Goal: Task Accomplishment & Management: Manage account settings

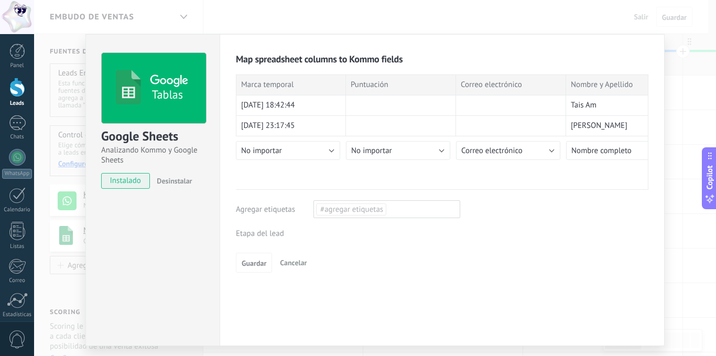
click at [0, 0] on div "Leads Entrantes Leads [GEOGRAPHIC_DATA] Nueva consulta Cualificado Cotización e…" at bounding box center [0, 0] width 0 height 0
click at [0, 0] on label "Leads Entrantes" at bounding box center [0, 0] width 0 height 0
click at [0, 0] on div "Leads Entrantes Leads [GEOGRAPHIC_DATA] Nueva consulta Cualificado Cotización e…" at bounding box center [0, 0] width 0 height 0
click at [0, 0] on label "Leads Limpios" at bounding box center [0, 0] width 0 height 0
click at [0, 0] on div "Leads Entrantes Leads [GEOGRAPHIC_DATA] Nueva consulta Cualificado Cotización e…" at bounding box center [0, 0] width 0 height 0
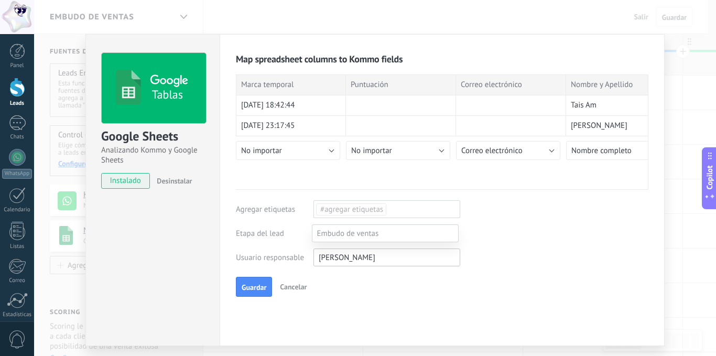
click at [0, 0] on label "Leads Entrantes" at bounding box center [0, 0] width 0 height 0
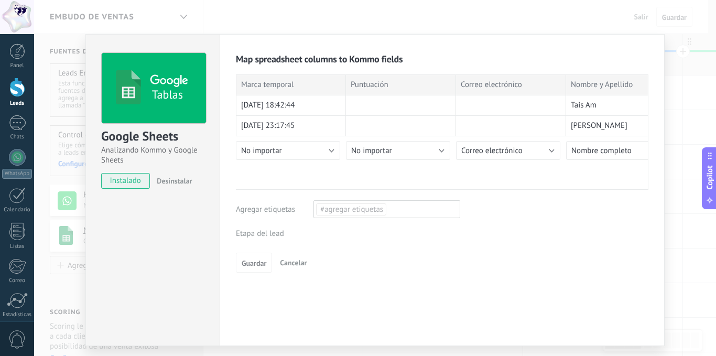
click at [0, 0] on div "Leads Entrantes Leads [GEOGRAPHIC_DATA] Nueva consulta Cualificado Cotización e…" at bounding box center [0, 0] width 0 height 0
click at [0, 0] on label "Leads Entrantes" at bounding box center [0, 0] width 0 height 0
click at [0, 0] on div "Leads Entrantes Leads [GEOGRAPHIC_DATA] Nueva consulta Cualificado Cotización e…" at bounding box center [0, 0] width 0 height 0
click at [0, 0] on label "Leads Limpios" at bounding box center [0, 0] width 0 height 0
click at [253, 285] on span "Guardar" at bounding box center [254, 287] width 25 height 7
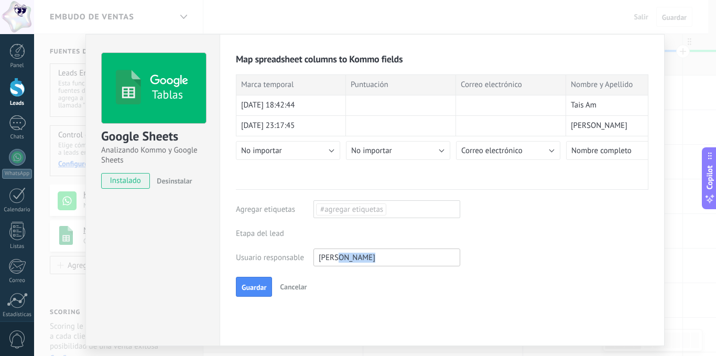
drag, startPoint x: 369, startPoint y: 258, endPoint x: 338, endPoint y: 259, distance: 31.0
click at [338, 259] on div "[PERSON_NAME]" at bounding box center [387, 258] width 147 height 18
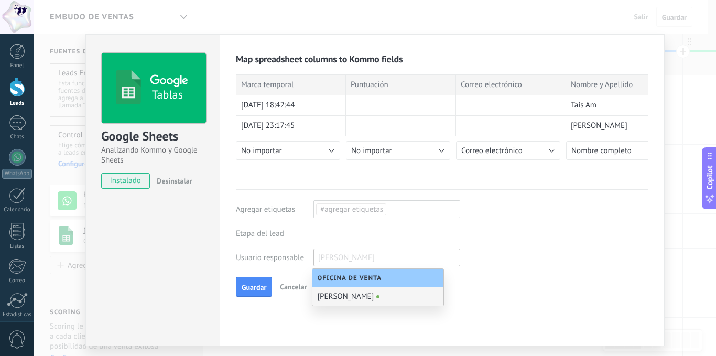
click at [350, 282] on div "Oficina de Venta" at bounding box center [377, 278] width 131 height 18
click at [350, 279] on span "Oficina de Venta" at bounding box center [353, 278] width 70 height 8
click at [372, 259] on input "text" at bounding box center [356, 258] width 82 height 16
click at [266, 320] on div "Map spreadsheet columns to Kommo fields Importar entradas actuales Marca tempor…" at bounding box center [442, 190] width 445 height 312
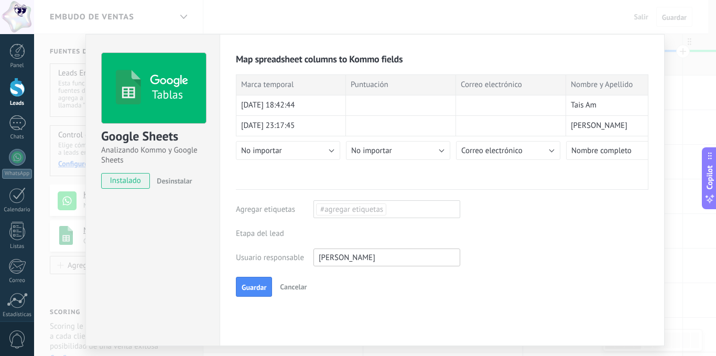
click at [337, 259] on span "[PERSON_NAME]" at bounding box center [347, 258] width 57 height 10
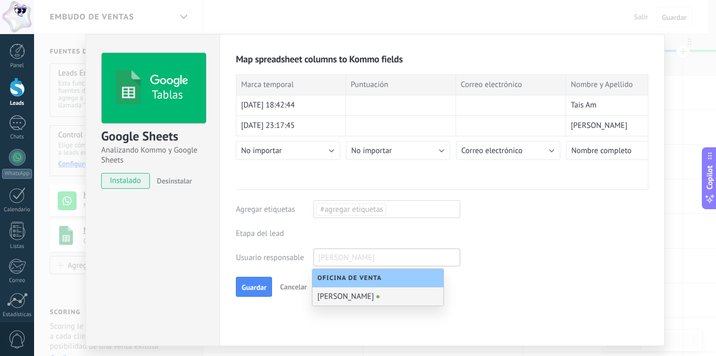
click at [260, 304] on div "Map spreadsheet columns to Kommo fields Importar entradas actuales Marca tempor…" at bounding box center [442, 190] width 445 height 312
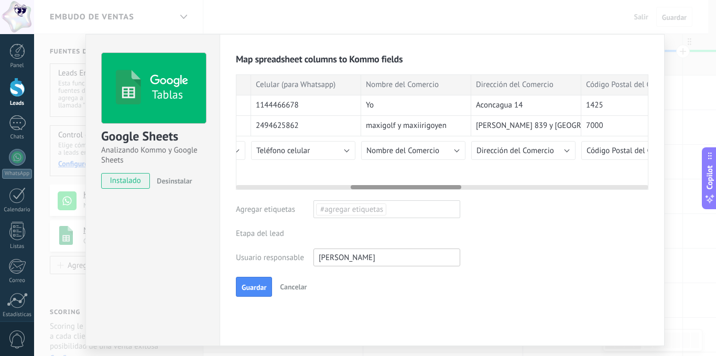
scroll to position [0, 429]
drag, startPoint x: 329, startPoint y: 187, endPoint x: 445, endPoint y: 200, distance: 116.1
click at [445, 200] on div "Map spreadsheet columns to Kommo fields Importar entradas actuales Marca tempor…" at bounding box center [442, 175] width 413 height 244
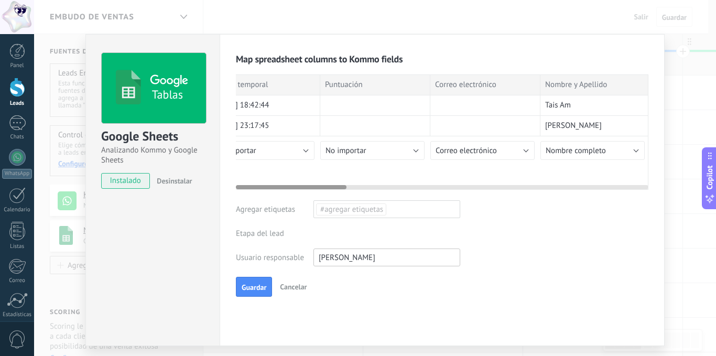
scroll to position [0, 0]
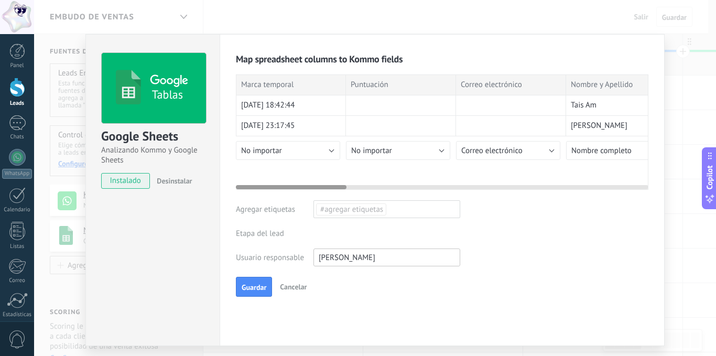
drag, startPoint x: 397, startPoint y: 188, endPoint x: 263, endPoint y: 194, distance: 134.3
click at [263, 194] on div "Map spreadsheet columns to Kommo fields Importar entradas actuales Marca tempor…" at bounding box center [442, 175] width 413 height 244
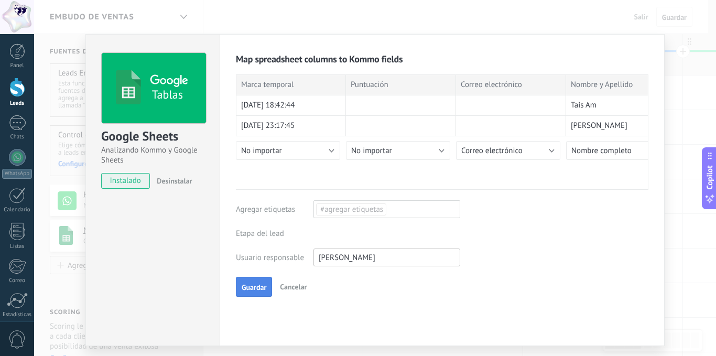
click at [257, 289] on span "Guardar" at bounding box center [254, 287] width 25 height 7
click at [251, 286] on span "Guardar" at bounding box center [254, 287] width 25 height 7
click at [253, 284] on span "Guardar" at bounding box center [254, 287] width 25 height 7
click at [258, 284] on span "Guardar" at bounding box center [254, 287] width 25 height 7
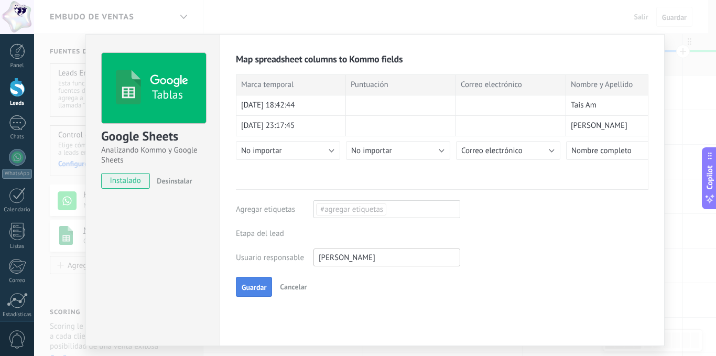
click at [258, 284] on span "Guardar" at bounding box center [254, 287] width 25 height 7
click at [0, 0] on div "Leads Entrantes Leads [GEOGRAPHIC_DATA] Nueva consulta Cualificado Cotización e…" at bounding box center [0, 0] width 0 height 0
click at [0, 0] on label "Leads Entrantes" at bounding box center [0, 0] width 0 height 0
click at [0, 0] on div "Leads Entrantes Leads [GEOGRAPHIC_DATA] Nueva consulta Cualificado Cotización e…" at bounding box center [0, 0] width 0 height 0
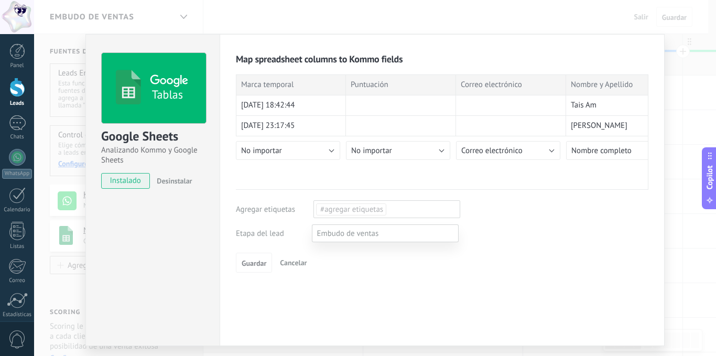
click at [0, 0] on label "Leads Limpios" at bounding box center [0, 0] width 0 height 0
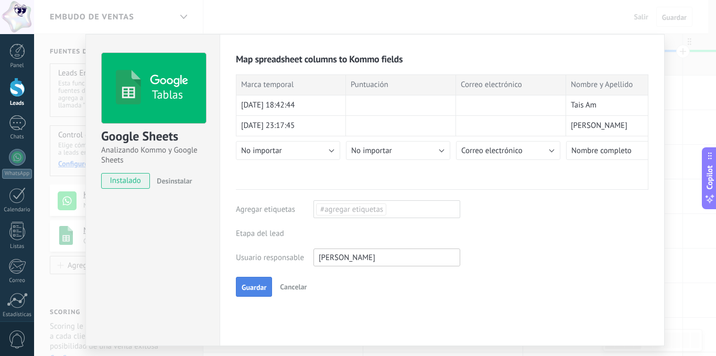
click at [253, 284] on span "Guardar" at bounding box center [254, 287] width 25 height 7
click at [250, 280] on button "Guardar" at bounding box center [254, 287] width 36 height 20
click at [250, 281] on button "Guardar" at bounding box center [254, 287] width 36 height 20
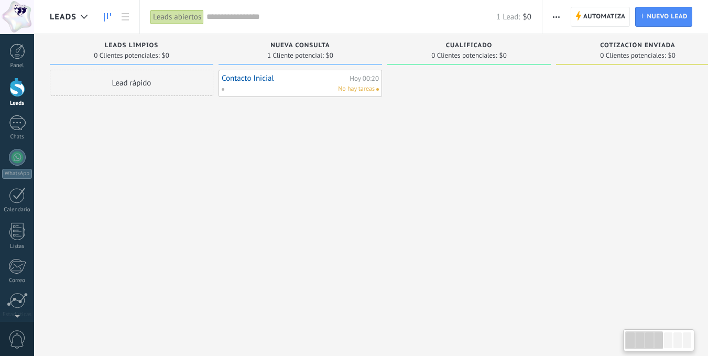
click at [258, 81] on link "Contacto Inicial" at bounding box center [284, 78] width 125 height 9
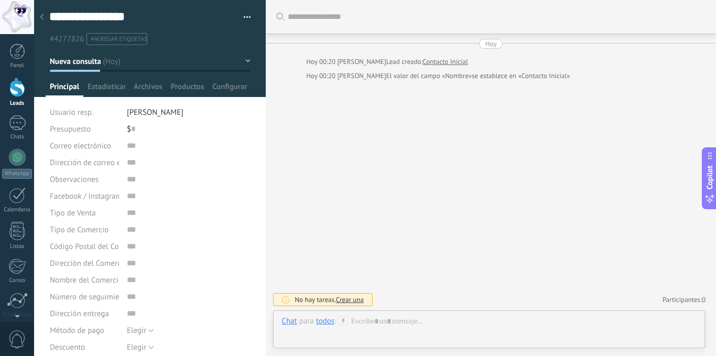
click at [42, 17] on use at bounding box center [42, 17] width 4 height 6
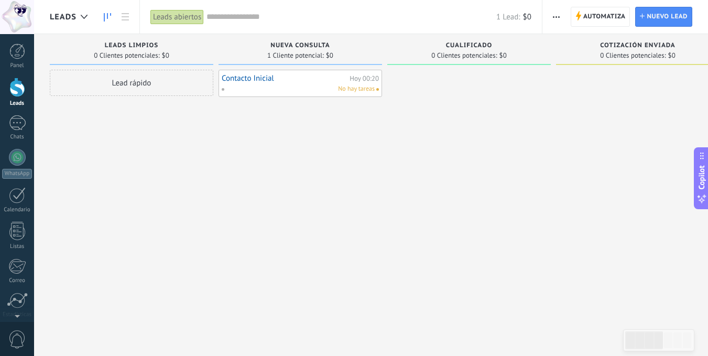
click at [147, 77] on div "Lead rápido" at bounding box center [132, 83] width 164 height 26
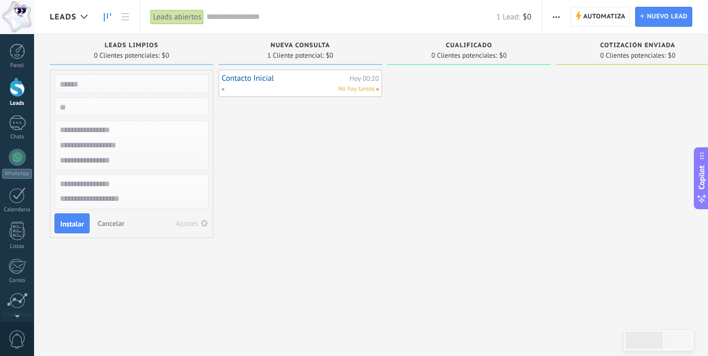
click at [143, 87] on input "text" at bounding box center [130, 84] width 153 height 15
click at [313, 192] on div "Contacto Inicial [DATE] 00:20 No hay tareas" at bounding box center [301, 179] width 164 height 219
click at [14, 84] on div at bounding box center [17, 87] width 16 height 19
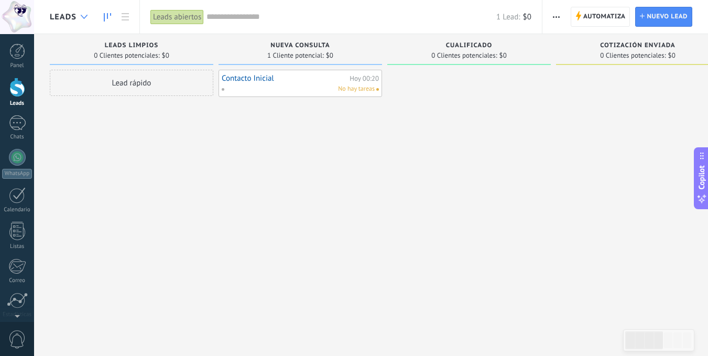
click at [83, 18] on icon at bounding box center [84, 17] width 7 height 4
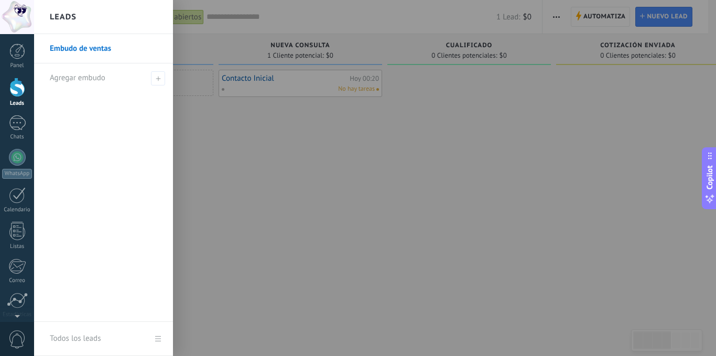
click at [76, 49] on link "Embudo de ventas" at bounding box center [106, 48] width 113 height 29
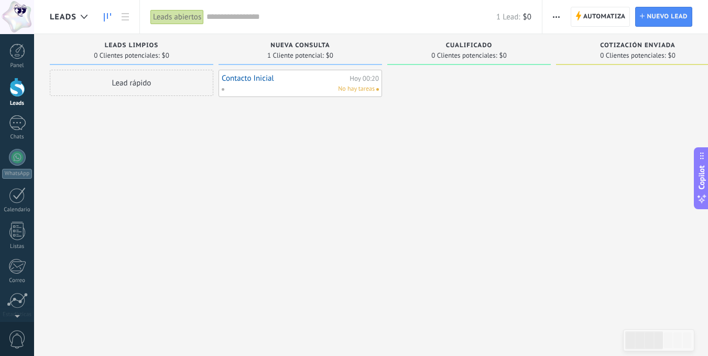
click at [194, 15] on div "Leads abiertos" at bounding box center [176, 16] width 53 height 15
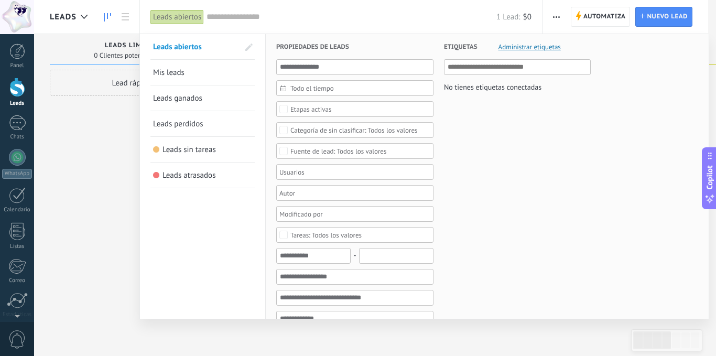
click at [222, 13] on input "text" at bounding box center [352, 17] width 290 height 11
click at [116, 51] on div at bounding box center [358, 178] width 716 height 356
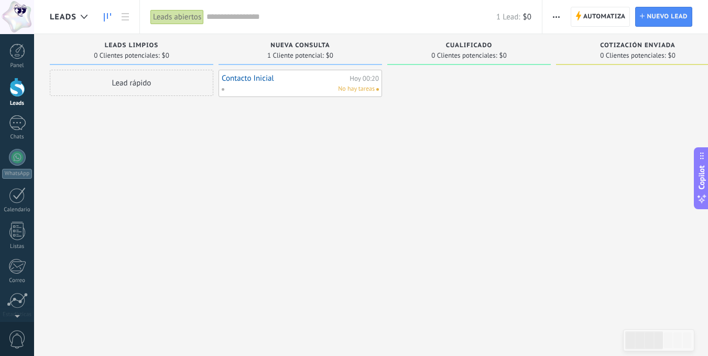
click at [109, 49] on div "Leads Limpios" at bounding box center [131, 46] width 153 height 9
click at [84, 17] on icon at bounding box center [84, 17] width 7 height 4
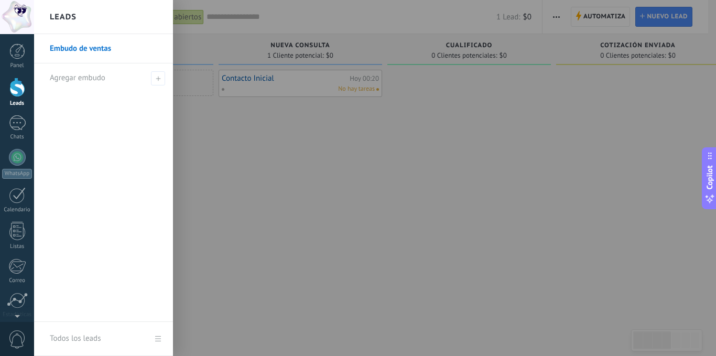
click at [74, 46] on link "Embudo de ventas" at bounding box center [106, 48] width 113 height 29
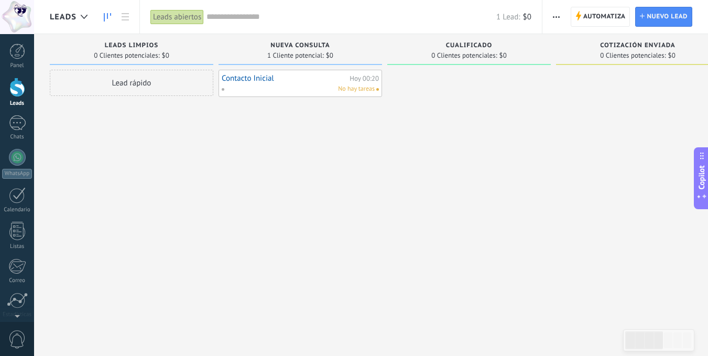
click at [169, 15] on div "Leads abiertos" at bounding box center [176, 16] width 53 height 15
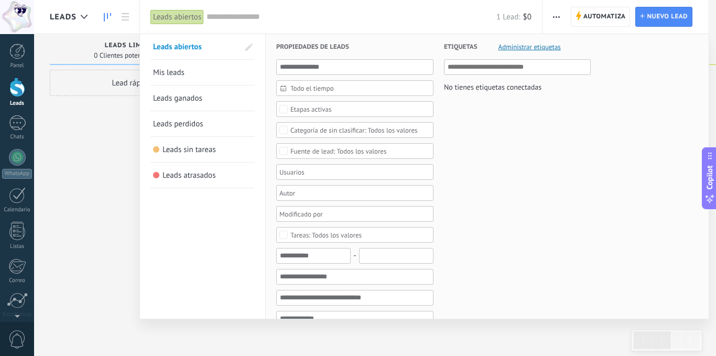
click at [169, 15] on div "Leads abiertos" at bounding box center [176, 16] width 53 height 15
click at [107, 15] on div at bounding box center [358, 178] width 716 height 356
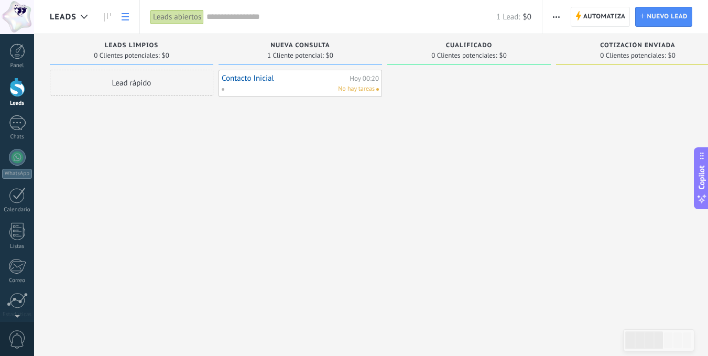
click at [122, 16] on use at bounding box center [125, 16] width 7 height 7
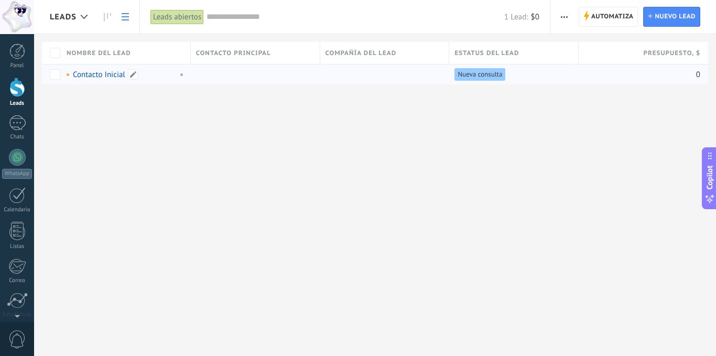
click at [182, 75] on span at bounding box center [180, 74] width 12 height 9
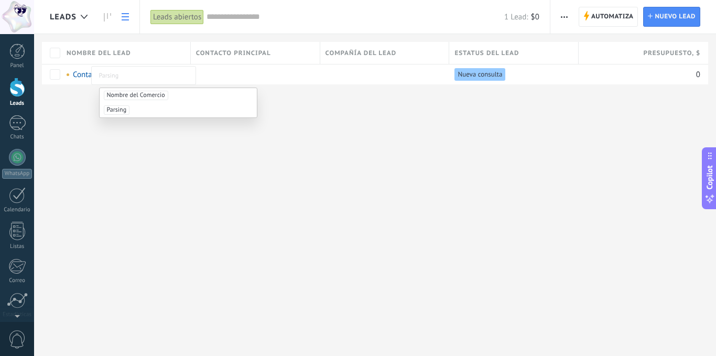
click at [155, 157] on div "Leads Automatiza Nueva difusión Editar embudo Imprimir Ajustes de la lista Impo…" at bounding box center [375, 178] width 682 height 356
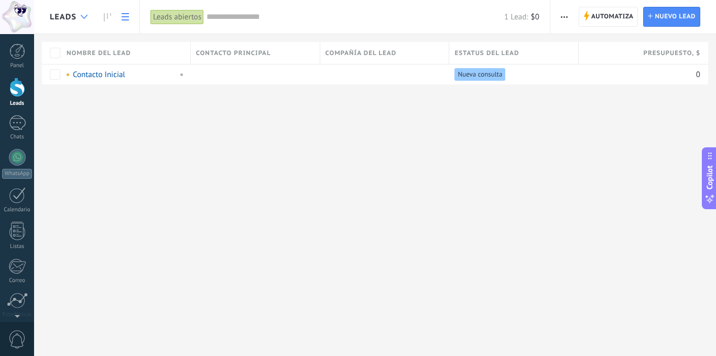
click at [80, 14] on div at bounding box center [83, 17] width 17 height 20
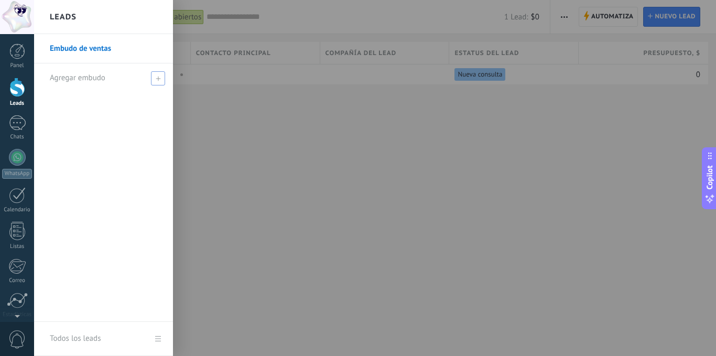
click at [160, 75] on span at bounding box center [158, 78] width 14 height 14
type input "**********"
click at [125, 201] on div "**********" at bounding box center [103, 178] width 139 height 288
click at [123, 252] on div "**********" at bounding box center [103, 178] width 139 height 288
click at [158, 79] on span at bounding box center [159, 77] width 9 height 7
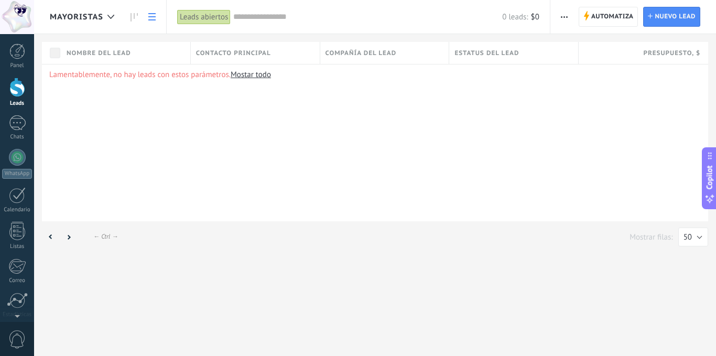
click at [109, 51] on span "Nombre del lead" at bounding box center [99, 53] width 64 height 10
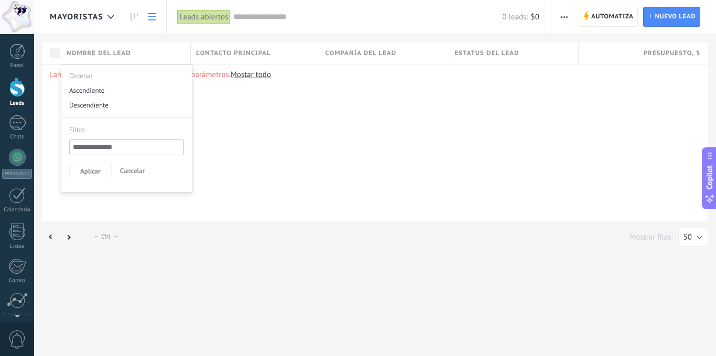
click at [306, 170] on div "Lamentablemente, no hay leads con estos parámetros. [GEOGRAPHIC_DATA] todo" at bounding box center [375, 142] width 666 height 157
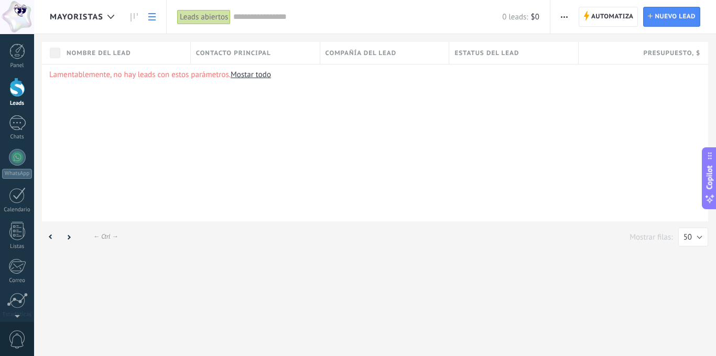
click at [116, 53] on span "Nombre del lead" at bounding box center [99, 53] width 64 height 10
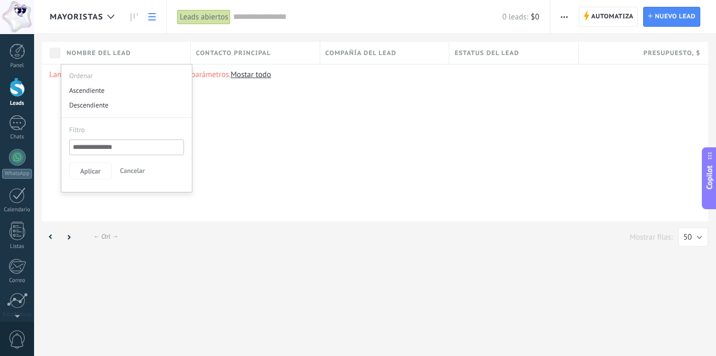
click at [109, 15] on div at bounding box center [358, 17] width 716 height 34
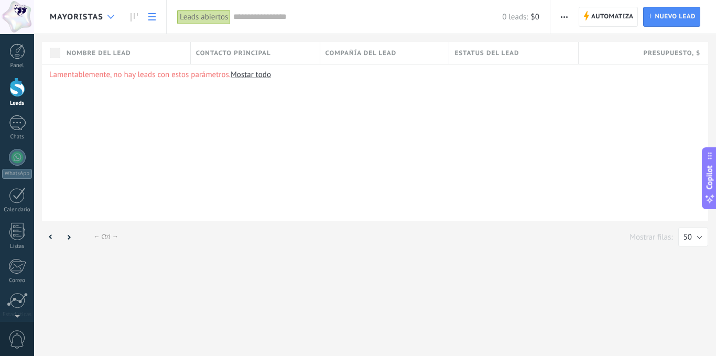
click at [111, 13] on div at bounding box center [110, 17] width 17 height 20
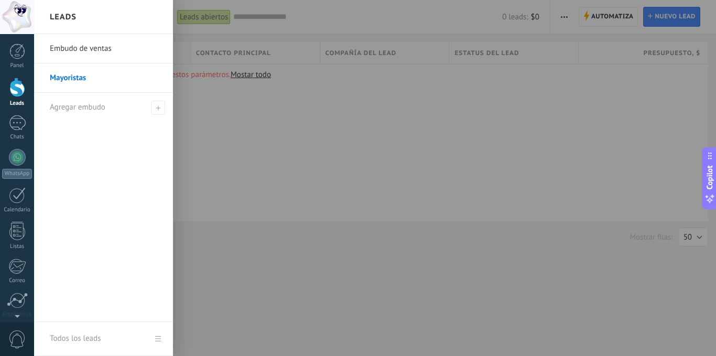
click at [85, 77] on link "Mayoristas" at bounding box center [106, 77] width 113 height 29
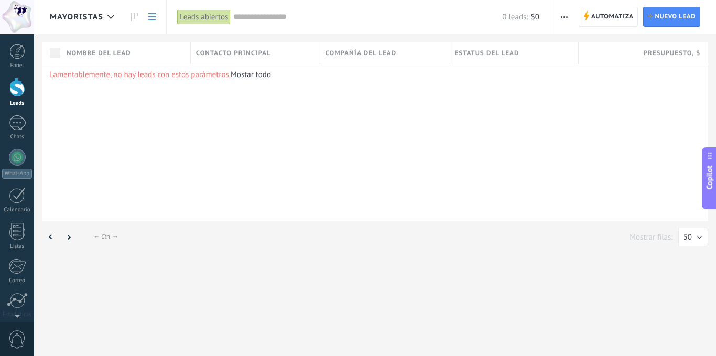
click at [70, 52] on span "Nombre del lead" at bounding box center [99, 53] width 64 height 10
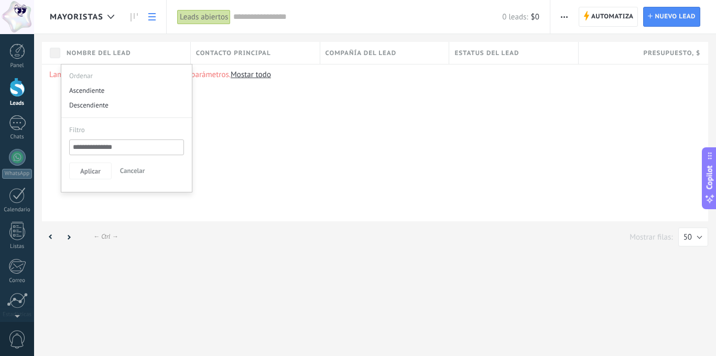
click at [70, 52] on span "Nombre del lead" at bounding box center [99, 53] width 64 height 10
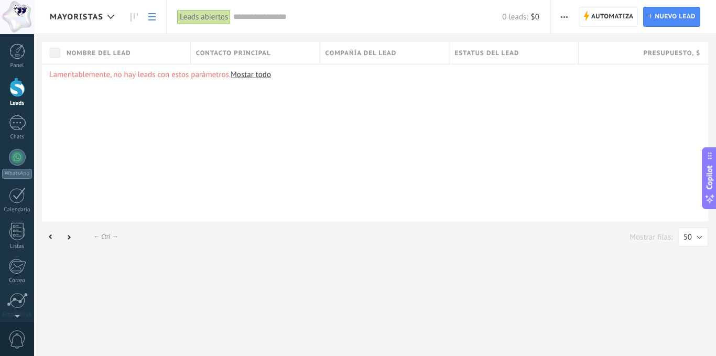
click at [81, 53] on span "Nombre del lead" at bounding box center [99, 53] width 64 height 10
click at [84, 50] on span "Nombre del lead" at bounding box center [99, 53] width 64 height 10
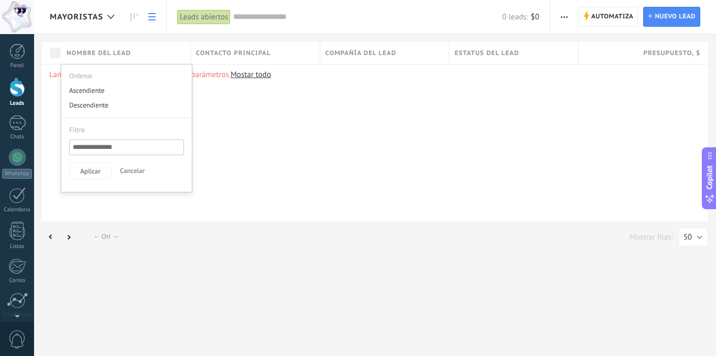
click at [84, 50] on span "Nombre del lead" at bounding box center [99, 53] width 64 height 10
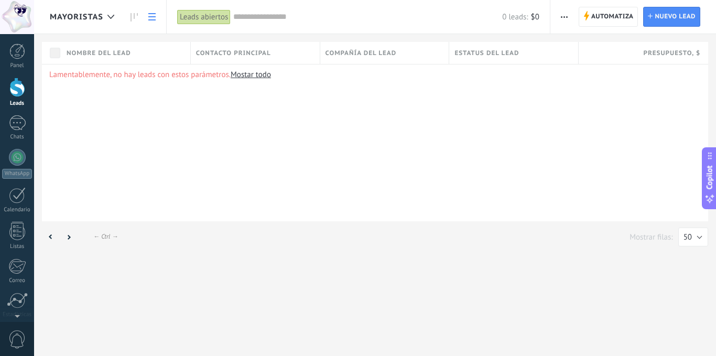
click at [246, 72] on link "Mostar todo" at bounding box center [251, 75] width 40 height 10
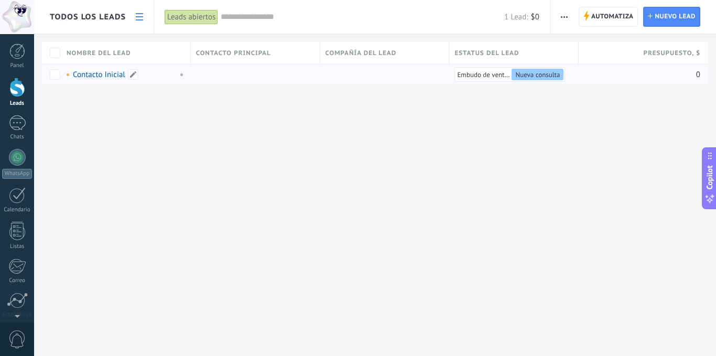
click at [86, 74] on link "Contacto Inicial" at bounding box center [99, 75] width 52 height 10
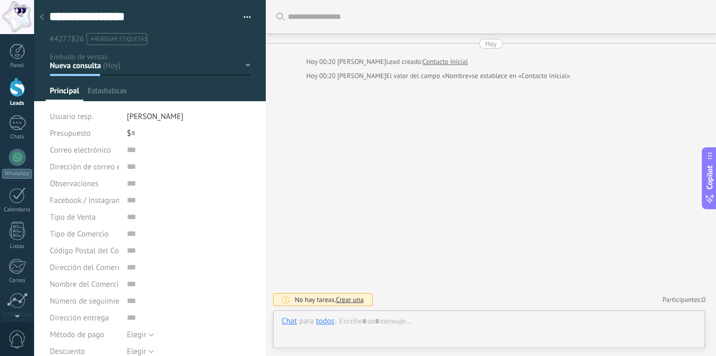
type textarea "**********"
click at [43, 17] on icon at bounding box center [42, 17] width 4 height 6
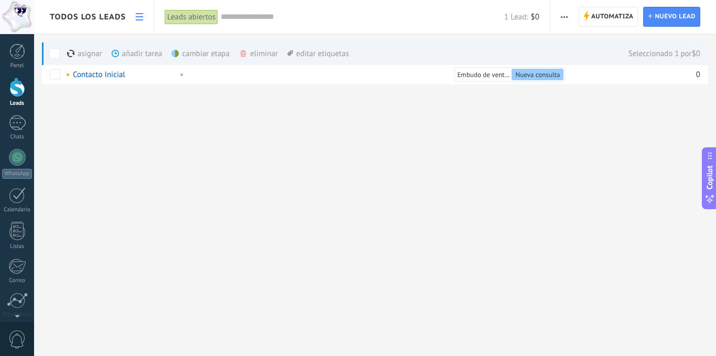
click at [123, 121] on div "Todos los leads Automatiza Nueva difusión Imprimir Ajustes de la lista Importar…" at bounding box center [375, 178] width 682 height 356
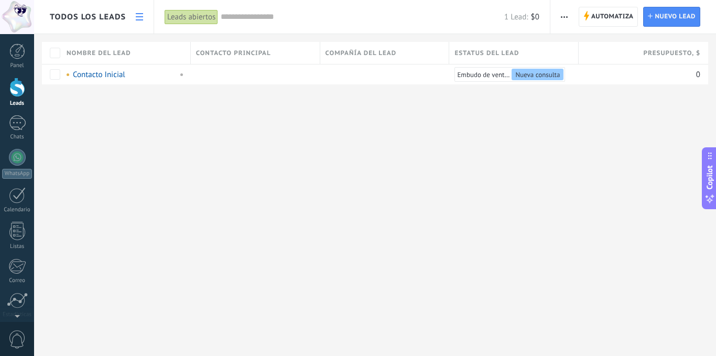
click at [102, 49] on span "Nombre del lead" at bounding box center [99, 53] width 64 height 10
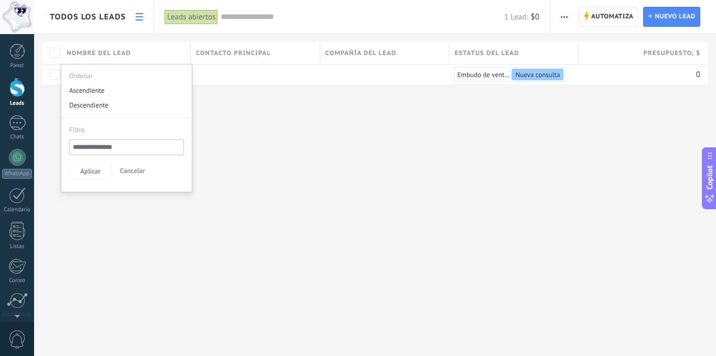
click at [102, 49] on span "Nombre del lead" at bounding box center [99, 53] width 64 height 10
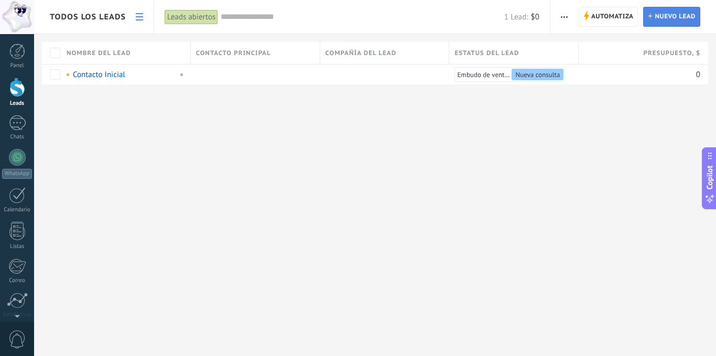
click at [673, 17] on span "Nuevo lead" at bounding box center [675, 16] width 41 height 19
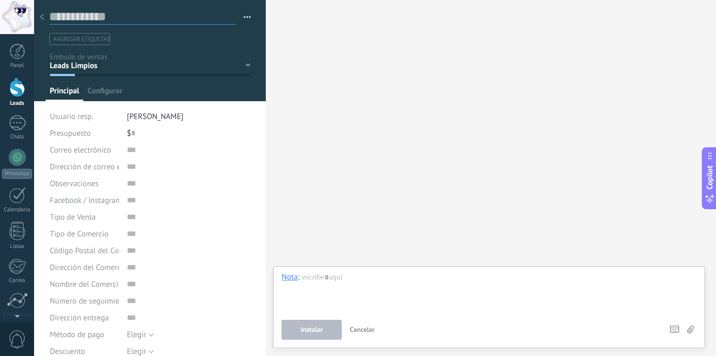
click at [137, 17] on input "text" at bounding box center [142, 17] width 187 height 16
click at [354, 146] on div "Buscar Carga más Participantes: 0 Agregar usuario Bots: 0" at bounding box center [491, 178] width 450 height 356
click at [239, 15] on button "button" at bounding box center [243, 17] width 15 height 16
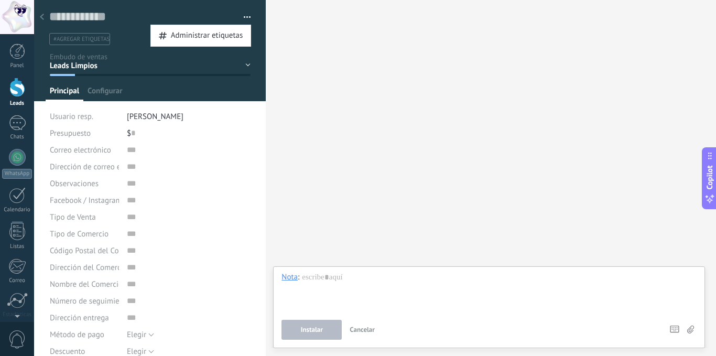
click at [239, 15] on button "button" at bounding box center [243, 17] width 15 height 16
click at [42, 17] on icon at bounding box center [42, 17] width 4 height 6
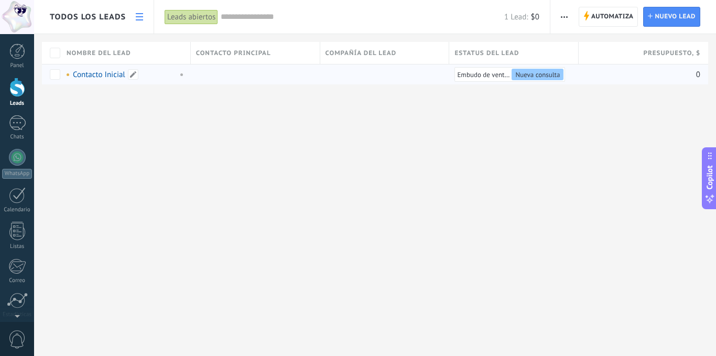
click at [180, 74] on span at bounding box center [180, 74] width 12 height 9
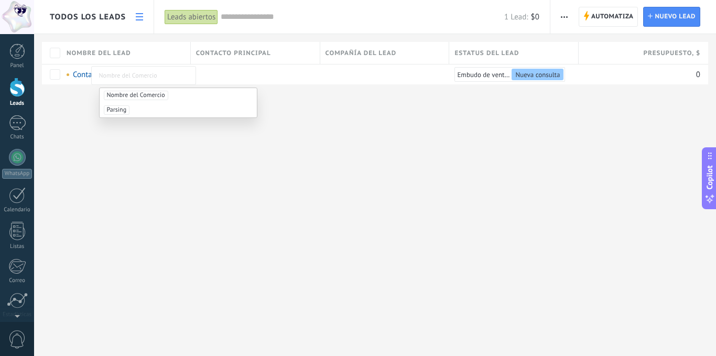
click at [182, 72] on input "text" at bounding box center [143, 75] width 89 height 9
click at [78, 171] on div "Todos los leads Automatiza Nueva difusión Imprimir Ajustes de la lista Importar…" at bounding box center [375, 178] width 682 height 356
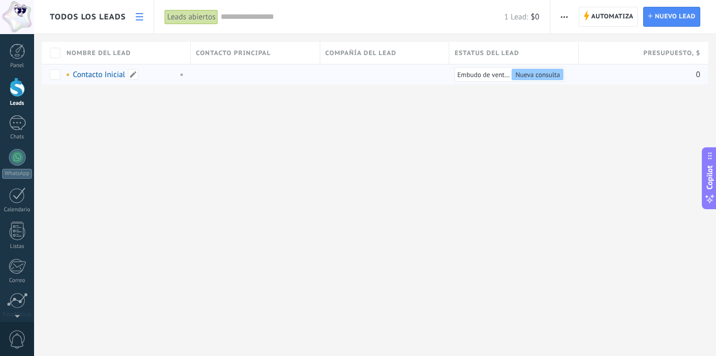
click at [66, 74] on div "Contacto Inicial" at bounding box center [123, 74] width 124 height 20
click at [69, 74] on span at bounding box center [68, 74] width 3 height 3
click at [653, 19] on link "Lead Nuevo lead" at bounding box center [671, 17] width 57 height 20
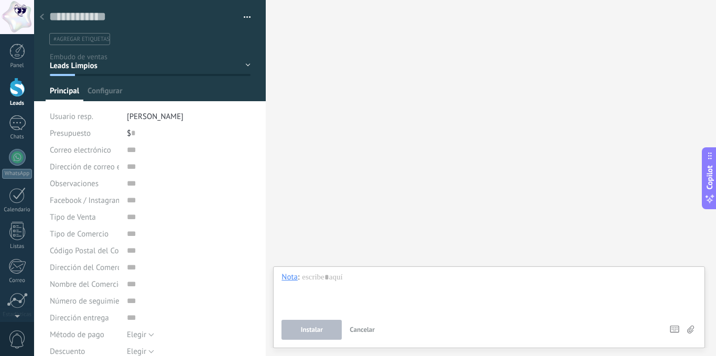
click at [0, 0] on div "Leads Limpios Nueva consulta Cualificado Cotización enviada Pedido creado Pedid…" at bounding box center [0, 0] width 0 height 0
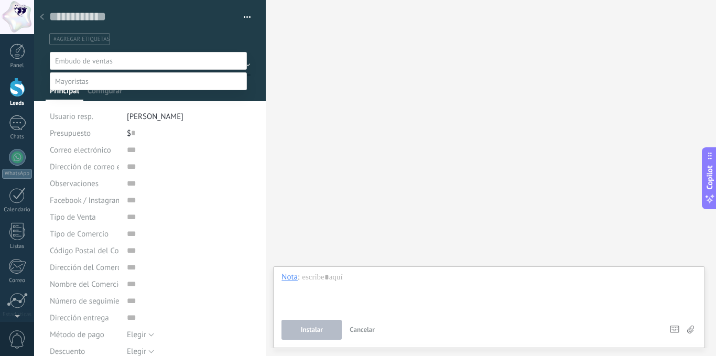
click at [0, 0] on label "Leads Limpios" at bounding box center [0, 0] width 0 height 0
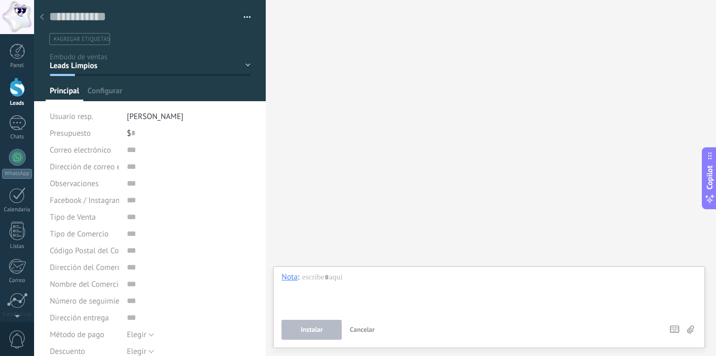
click at [0, 0] on div "Leads Limpios Nueva consulta Cualificado Cotización enviada Pedido creado Pedid…" at bounding box center [0, 0] width 0 height 0
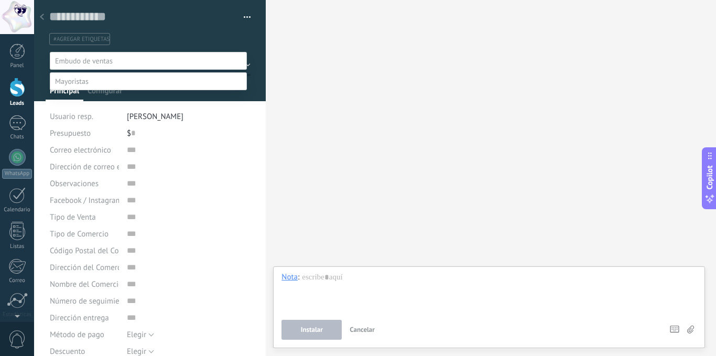
click at [244, 64] on label at bounding box center [148, 61] width 197 height 18
click at [351, 101] on div at bounding box center [375, 178] width 682 height 356
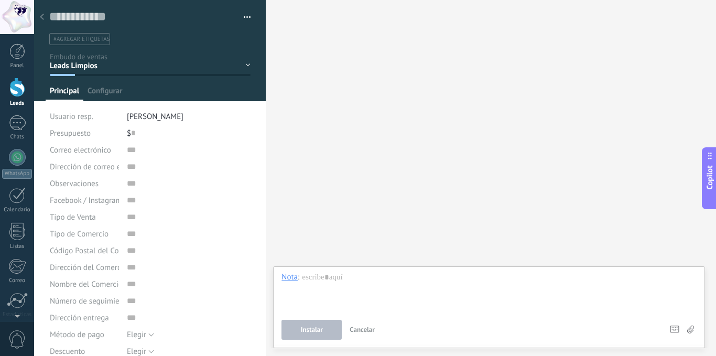
click at [345, 198] on div "Buscar Carga más Participantes: 0 Agregar usuario Bots: 0" at bounding box center [491, 178] width 450 height 356
drag, startPoint x: 44, startPoint y: 17, endPoint x: 92, endPoint y: 19, distance: 48.8
click at [92, 19] on div "Guardar y crear Administrar etiquetas #agregar etiquetas" at bounding box center [150, 235] width 232 height 470
click at [98, 16] on input "text" at bounding box center [142, 17] width 187 height 16
drag, startPoint x: 137, startPoint y: 18, endPoint x: 74, endPoint y: 19, distance: 62.4
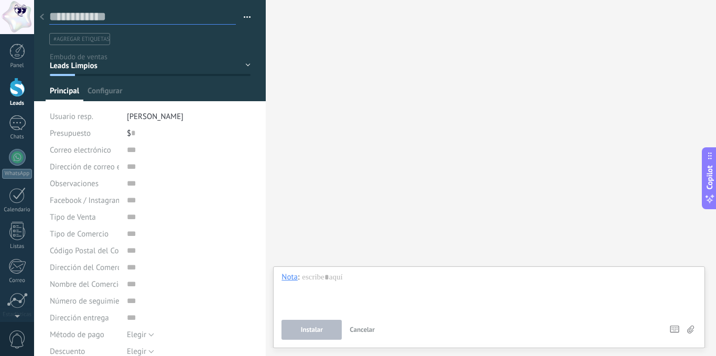
click at [74, 19] on input "text" at bounding box center [142, 17] width 187 height 16
type input "**********"
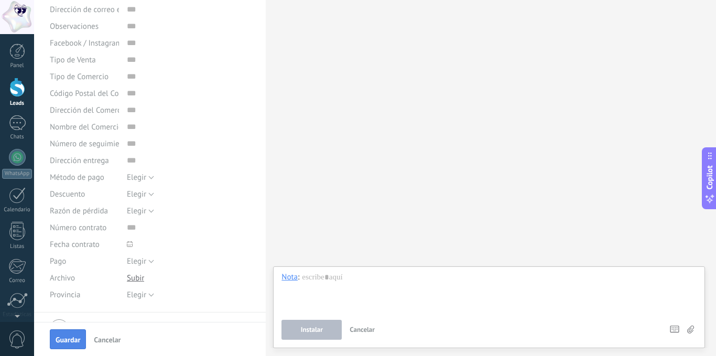
click at [73, 341] on span "Guardar" at bounding box center [68, 339] width 25 height 7
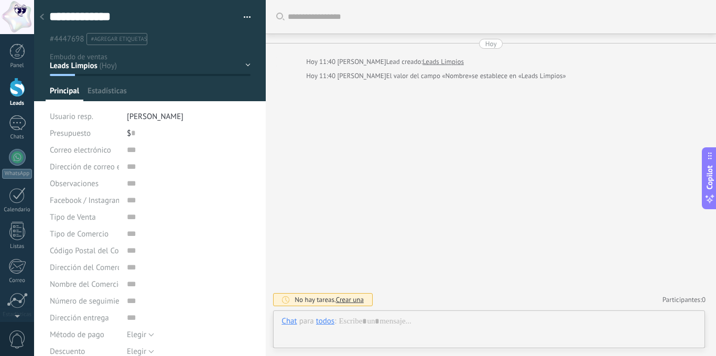
scroll to position [16, 0]
click at [41, 14] on div at bounding box center [42, 17] width 15 height 20
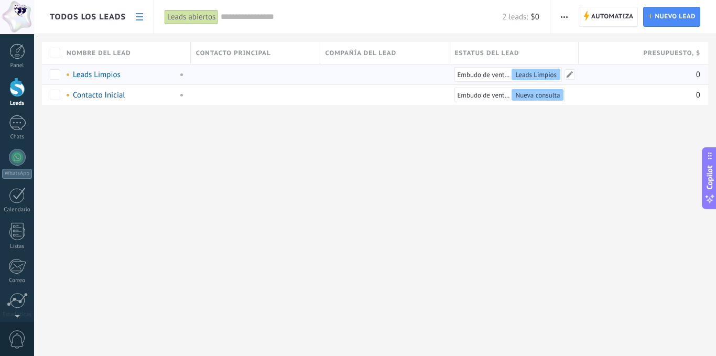
click at [522, 75] on span "Leads Limpios" at bounding box center [535, 74] width 41 height 9
click at [543, 75] on span "Leads Limpios" at bounding box center [535, 74] width 41 height 9
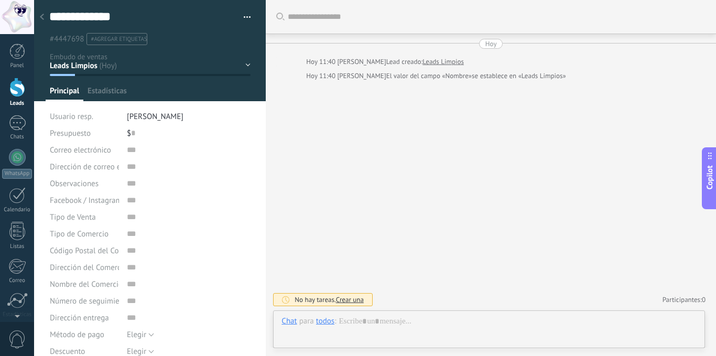
scroll to position [16, 0]
click at [0, 0] on div "Leads Limpios Nueva consulta Cualificado Cotización enviada Pedido creado Pedid…" at bounding box center [0, 0] width 0 height 0
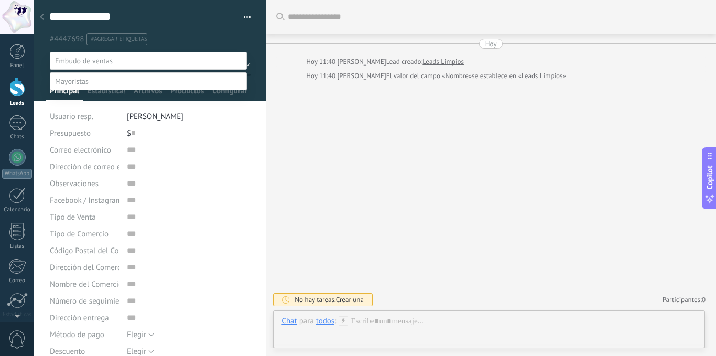
click at [108, 57] on span at bounding box center [84, 60] width 58 height 9
click at [372, 191] on div at bounding box center [375, 178] width 682 height 356
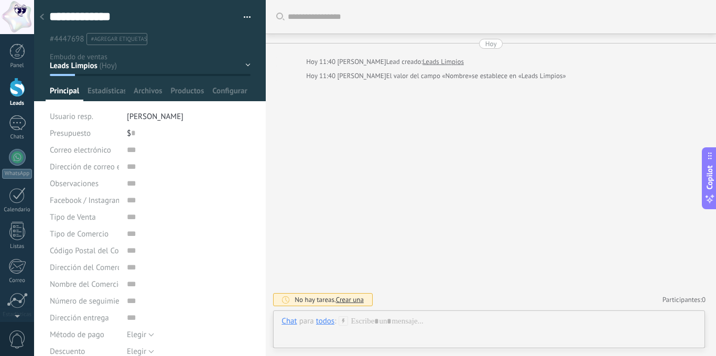
click at [42, 17] on use at bounding box center [42, 17] width 4 height 6
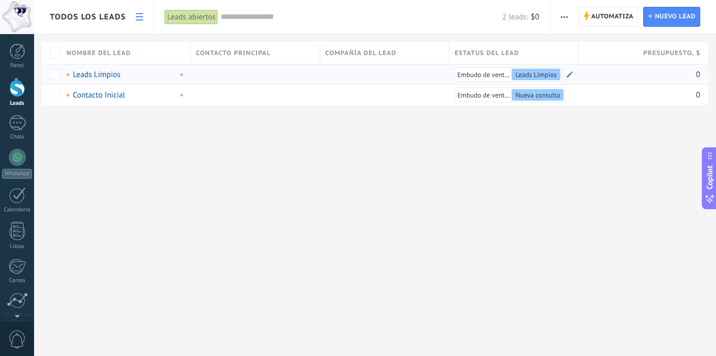
click at [532, 75] on span "Leads Limpios" at bounding box center [535, 74] width 41 height 9
click at [525, 76] on span "Leads Limpios" at bounding box center [535, 74] width 41 height 9
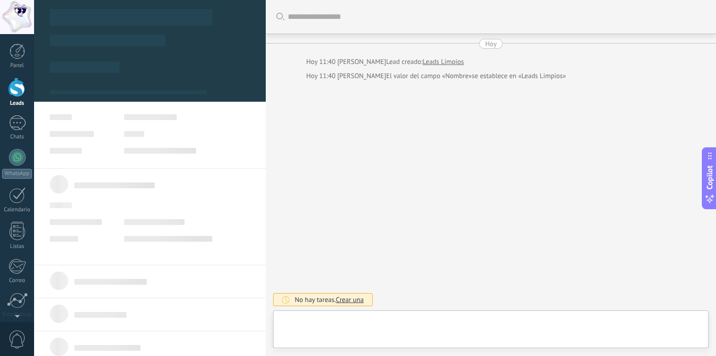
type textarea "**********"
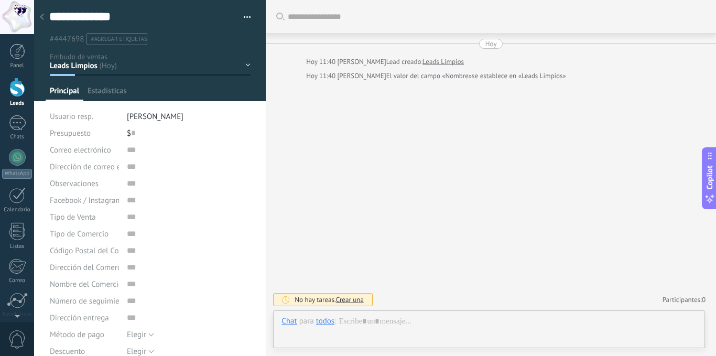
scroll to position [16, 0]
click at [37, 14] on div at bounding box center [42, 17] width 15 height 20
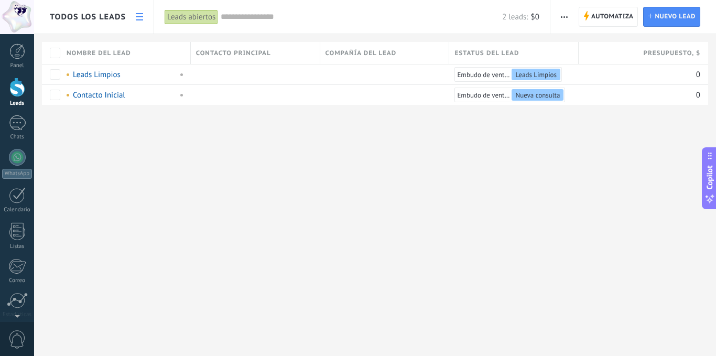
click at [182, 179] on div "Todos los leads Automatiza Nueva difusión Imprimir Ajustes de la lista Importar…" at bounding box center [375, 178] width 682 height 356
click at [599, 19] on span "Automatiza" at bounding box center [612, 16] width 42 height 19
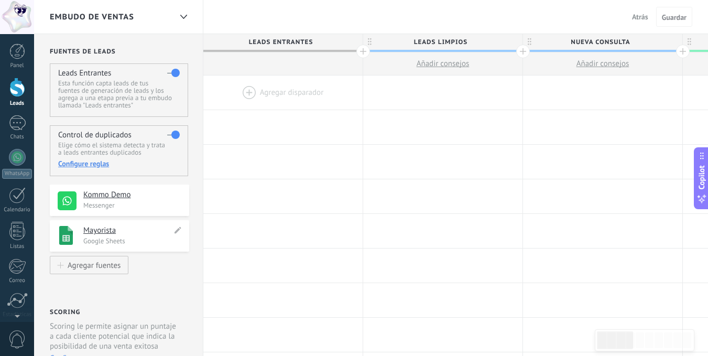
click at [99, 227] on h4 "Mayorista" at bounding box center [127, 230] width 89 height 10
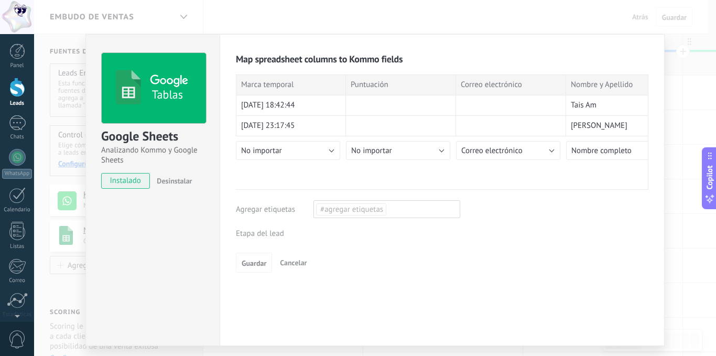
click at [0, 0] on div "Leads Entrantes Leads [GEOGRAPHIC_DATA] Nueva consulta Cualificado Cotización e…" at bounding box center [0, 0] width 0 height 0
click at [0, 0] on label "Leads Limpios" at bounding box center [0, 0] width 0 height 0
click at [254, 287] on span "Guardar" at bounding box center [254, 287] width 25 height 7
click at [255, 286] on span "Guardar" at bounding box center [254, 287] width 25 height 7
click at [0, 0] on div "Leads Entrantes Leads [GEOGRAPHIC_DATA] Nueva consulta Cualificado Cotización e…" at bounding box center [0, 0] width 0 height 0
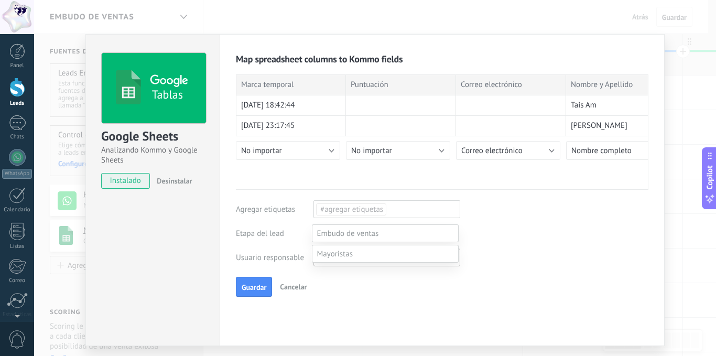
click at [401, 230] on label at bounding box center [385, 233] width 147 height 18
click at [0, 0] on label "Nueva consulta" at bounding box center [0, 0] width 0 height 0
click at [245, 287] on span "Guardar" at bounding box center [254, 287] width 25 height 7
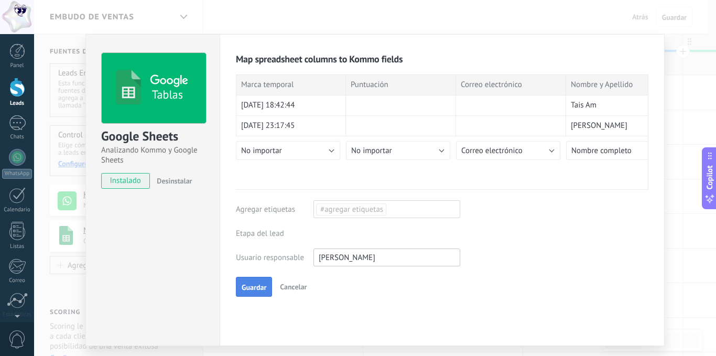
click at [245, 287] on span "Guardar" at bounding box center [254, 287] width 25 height 7
click at [244, 287] on span "Guardar" at bounding box center [254, 287] width 25 height 7
click at [168, 178] on span "Desinstalar" at bounding box center [174, 180] width 35 height 9
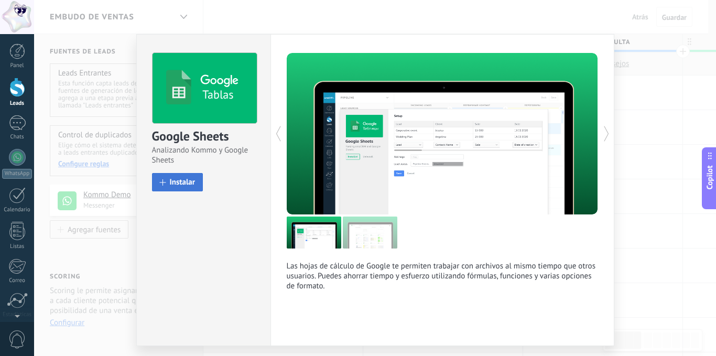
click at [170, 182] on span "Instalar" at bounding box center [183, 182] width 26 height 8
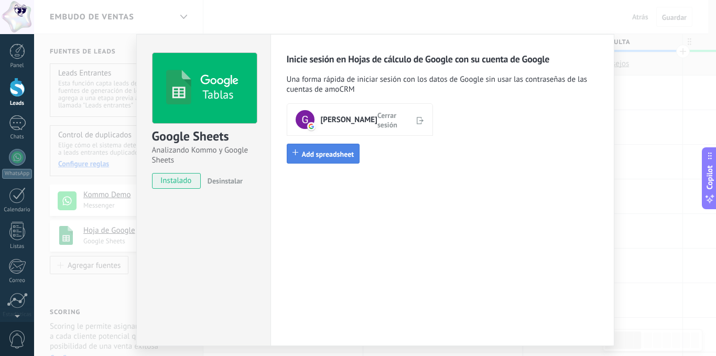
click at [330, 155] on span "Add spreadsheet" at bounding box center [328, 153] width 52 height 9
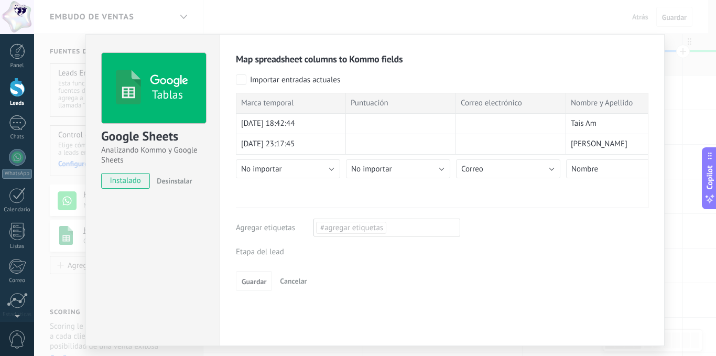
click at [0, 0] on div "Leads Entrantes Leads [GEOGRAPHIC_DATA] Nueva consulta Cualificado Cotización e…" at bounding box center [0, 0] width 0 height 0
click at [0, 0] on label "Leads Limpios" at bounding box center [0, 0] width 0 height 0
click at [0, 0] on div "Leads Entrantes Leads [GEOGRAPHIC_DATA] Nueva consulta Cualificado Cotización e…" at bounding box center [0, 0] width 0 height 0
click at [0, 0] on label "Leads Limpios" at bounding box center [0, 0] width 0 height 0
click at [250, 278] on span "Guardar" at bounding box center [254, 281] width 25 height 7
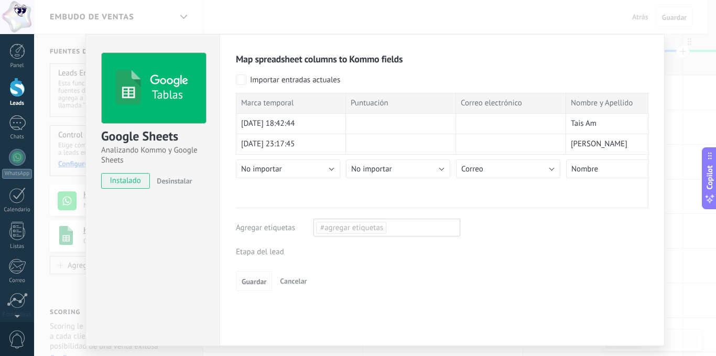
click at [250, 280] on span "Guardar" at bounding box center [254, 281] width 25 height 7
click at [249, 280] on span "Guardar" at bounding box center [254, 281] width 25 height 7
drag, startPoint x: 331, startPoint y: 204, endPoint x: 204, endPoint y: 206, distance: 126.9
click at [204, 206] on div "Tablas Google Sheets Analizando Kommo y Google Sheets instalado Desinstalar Map…" at bounding box center [374, 190] width 579 height 312
click at [123, 180] on span "instalado" at bounding box center [126, 181] width 48 height 16
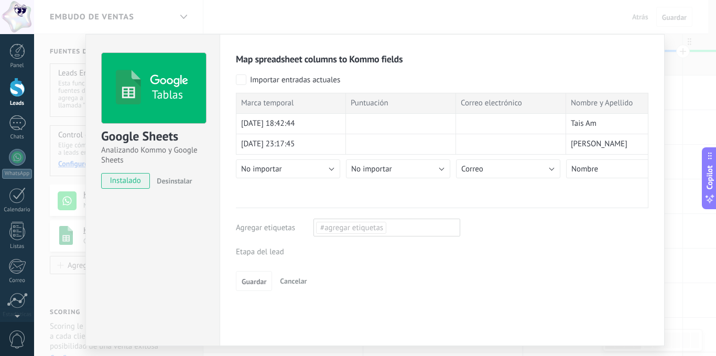
click at [408, 346] on div "Map spreadsheet columns to Kommo fields Importar entradas actuales Marca tempor…" at bounding box center [442, 190] width 445 height 312
click at [239, 280] on button "Guardar" at bounding box center [254, 281] width 36 height 20
click at [0, 0] on div "Leads Entrantes Leads [GEOGRAPHIC_DATA] Nueva consulta Cualificado Cotización e…" at bounding box center [0, 0] width 0 height 0
click at [0, 0] on label "Nueva consulta" at bounding box center [0, 0] width 0 height 0
click at [0, 0] on div "Leads Entrantes Leads [GEOGRAPHIC_DATA] Nueva consulta Cualificado Cotización e…" at bounding box center [0, 0] width 0 height 0
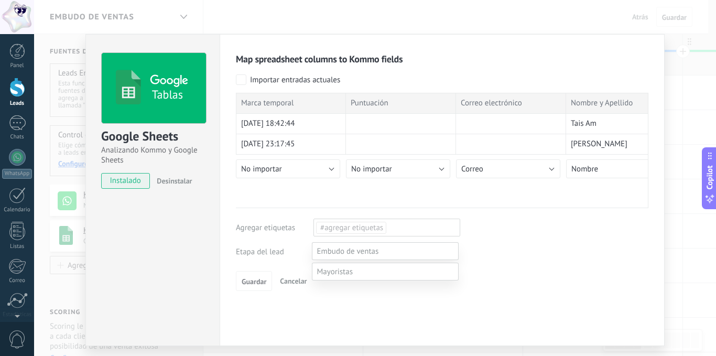
click at [0, 0] on label "Cualificado" at bounding box center [0, 0] width 0 height 0
click at [258, 284] on span "Guardar" at bounding box center [254, 281] width 25 height 7
click at [648, 42] on div "Map spreadsheet columns to Kommo fields Importar entradas actuales Marca tempor…" at bounding box center [442, 190] width 445 height 312
click at [162, 178] on span "Desinstalar" at bounding box center [174, 180] width 35 height 9
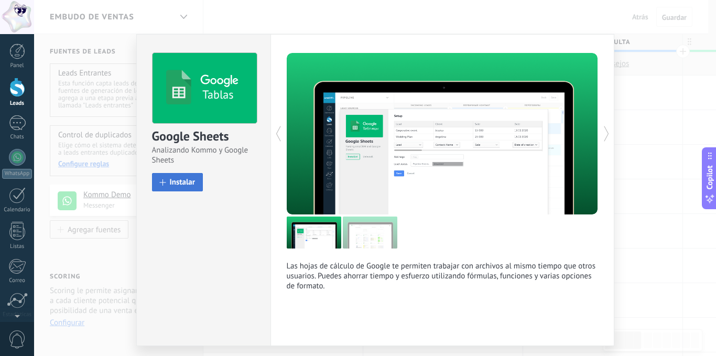
click at [176, 181] on span "Instalar" at bounding box center [183, 182] width 26 height 8
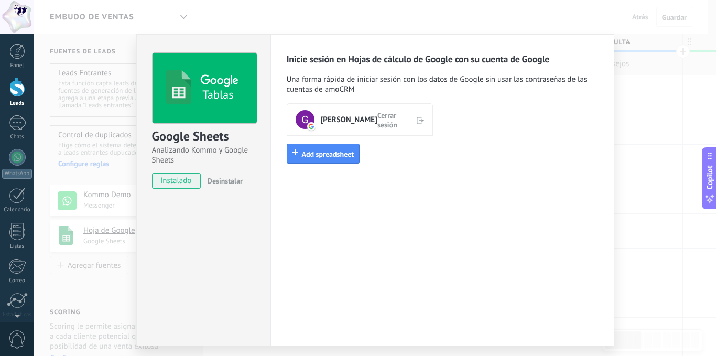
click at [419, 120] on icon at bounding box center [420, 120] width 7 height 10
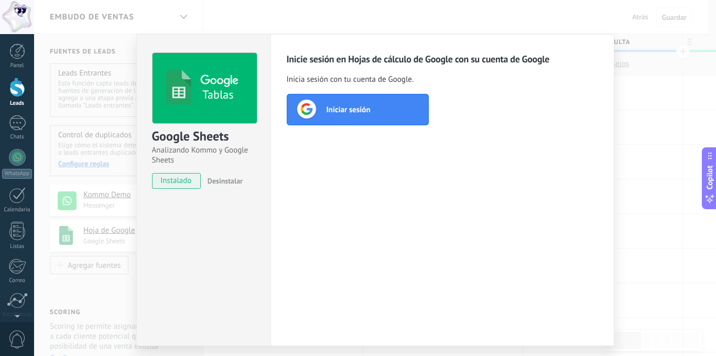
click at [360, 107] on span "Iniciar sesión" at bounding box center [349, 109] width 44 height 10
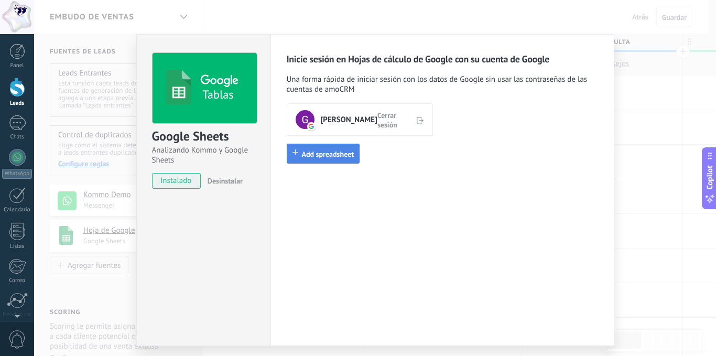
click at [312, 157] on span "Add spreadsheet" at bounding box center [328, 153] width 52 height 9
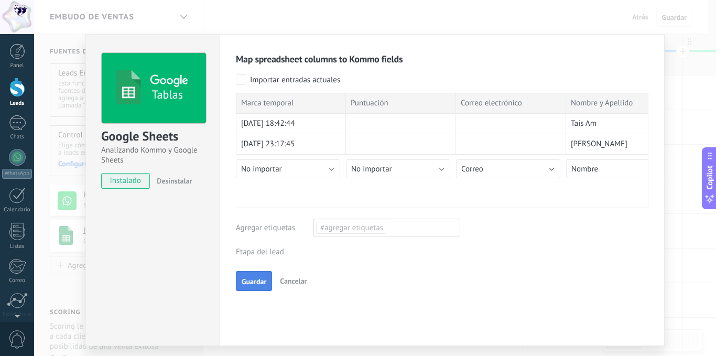
click at [252, 278] on span "Guardar" at bounding box center [254, 281] width 25 height 7
click at [262, 275] on button "Guardar" at bounding box center [254, 281] width 36 height 20
click at [349, 225] on span "#agregar etiquetas" at bounding box center [351, 227] width 62 height 10
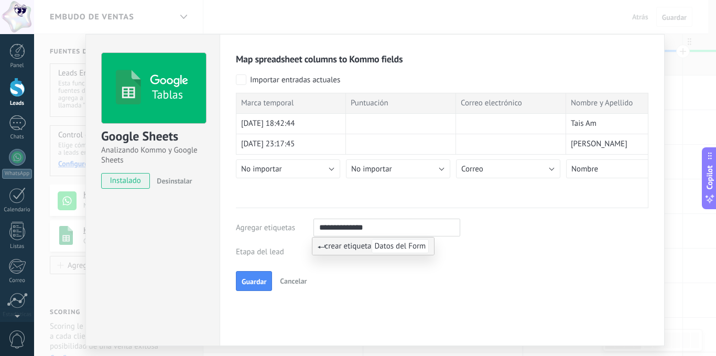
type input "**********"
click at [549, 262] on div "Map spreadsheet columns to Kommo fields Importar entradas actuales Marca tempor…" at bounding box center [442, 172] width 413 height 238
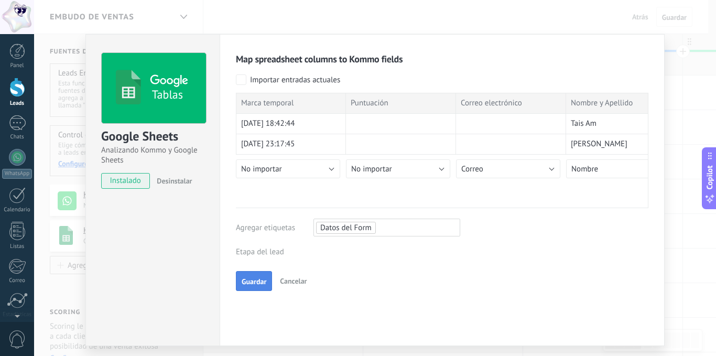
click at [251, 280] on span "Guardar" at bounding box center [254, 281] width 25 height 7
click at [247, 278] on span "Guardar" at bounding box center [254, 281] width 25 height 7
click at [251, 275] on button "Guardar" at bounding box center [254, 281] width 36 height 20
click at [182, 14] on div "Tablas Google Sheets Analizando Kommo y Google Sheets instalado Desinstalar Map…" at bounding box center [375, 178] width 682 height 356
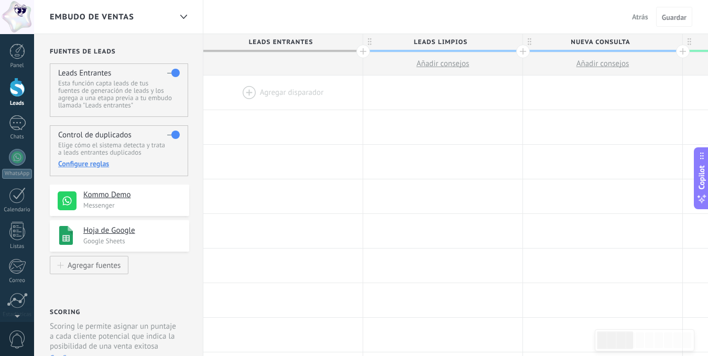
click at [452, 63] on span "Añadir consejos" at bounding box center [443, 64] width 53 height 10
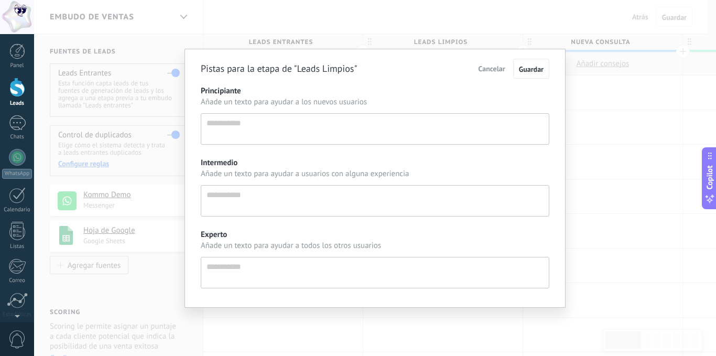
scroll to position [10, 0]
click at [652, 159] on div "Pistas para la etapa de "Leads Limpios" Cancelar Guardar Principiante Añade un …" at bounding box center [375, 178] width 682 height 356
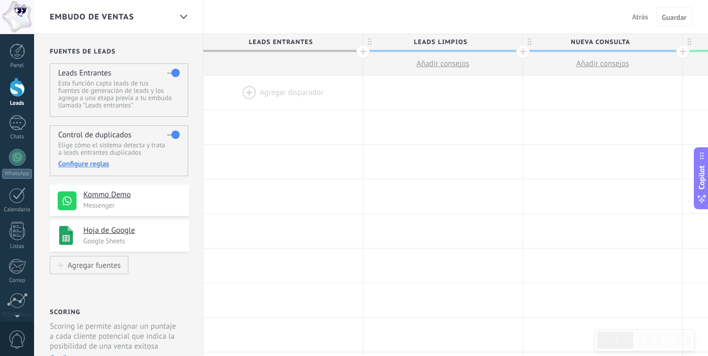
click at [603, 63] on span "Añadir consejos" at bounding box center [603, 64] width 53 height 10
type textarea "**********"
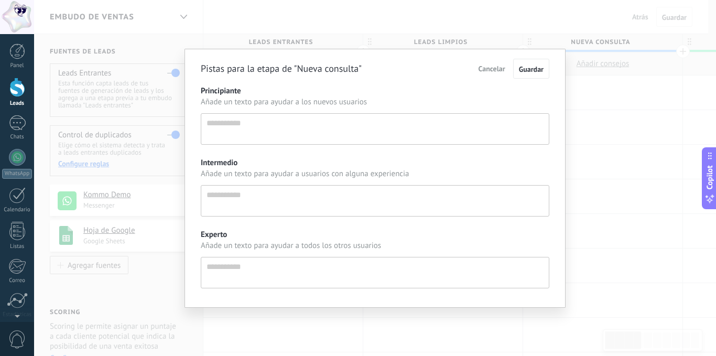
click at [603, 63] on div "Pistas para la etapa de "Nueva consulta" Cancelar Guardar Principiante Añade un…" at bounding box center [375, 178] width 682 height 356
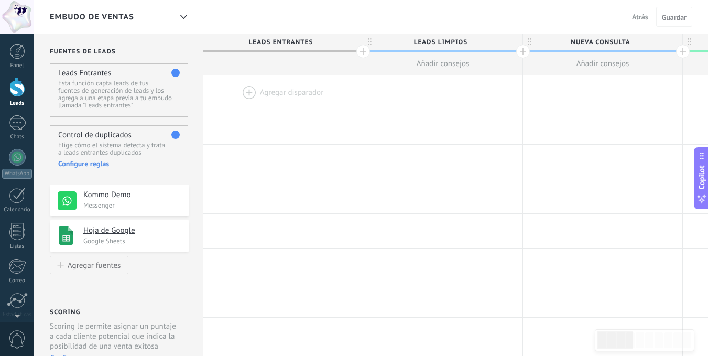
click at [272, 64] on div at bounding box center [282, 63] width 159 height 23
click at [110, 226] on h4 "Hoja de Google" at bounding box center [127, 230] width 89 height 10
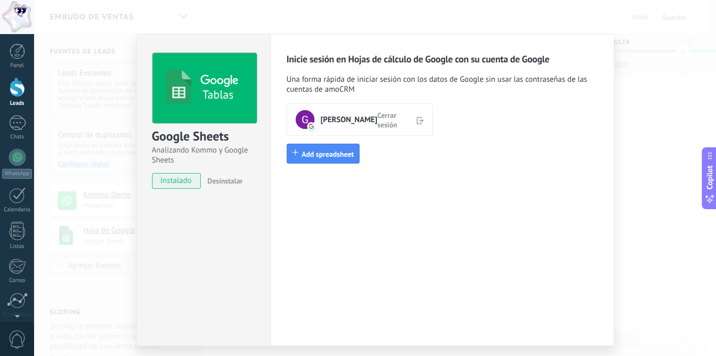
click at [336, 206] on div "Inicie sesión en Hojas de cálculo de Google con su cuenta de Google Una forma r…" at bounding box center [443, 190] width 344 height 312
click at [214, 179] on span "Desinstalar" at bounding box center [225, 180] width 35 height 9
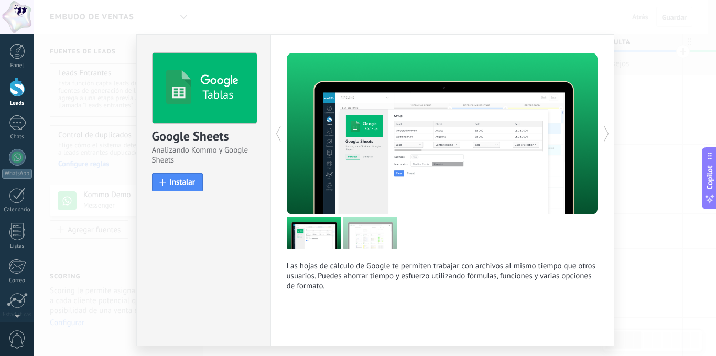
click at [373, 236] on img at bounding box center [370, 233] width 55 height 32
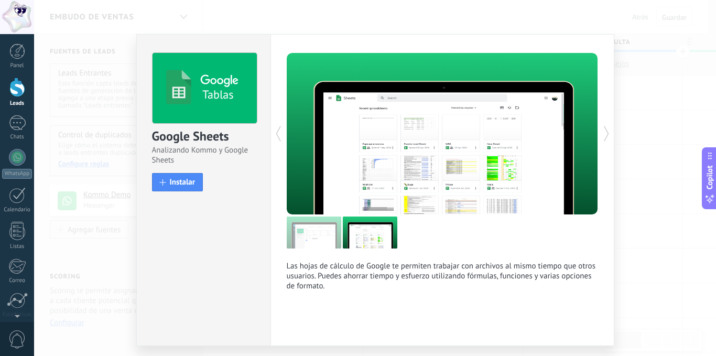
drag, startPoint x: 599, startPoint y: 31, endPoint x: 599, endPoint y: 38, distance: 6.8
click at [599, 36] on div "Tablas Google Sheets Analizando Kommo y Google Sheets install Instalar Las hoja…" at bounding box center [375, 178] width 682 height 356
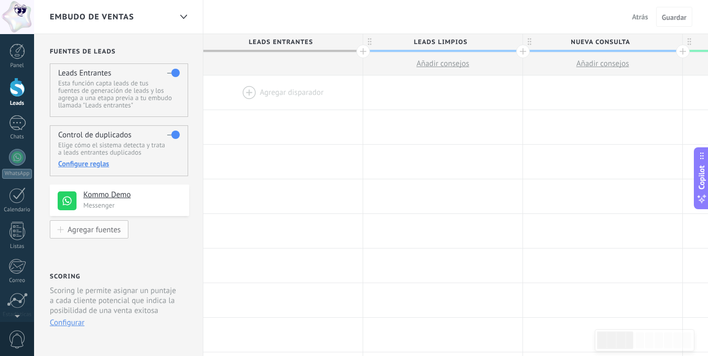
click at [94, 231] on div "Agregar fuentes" at bounding box center [94, 229] width 53 height 9
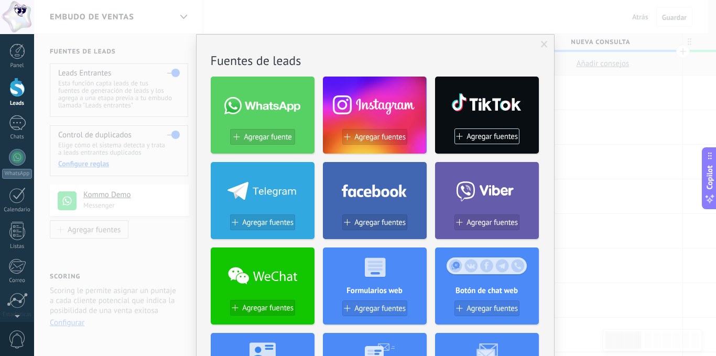
scroll to position [241, 0]
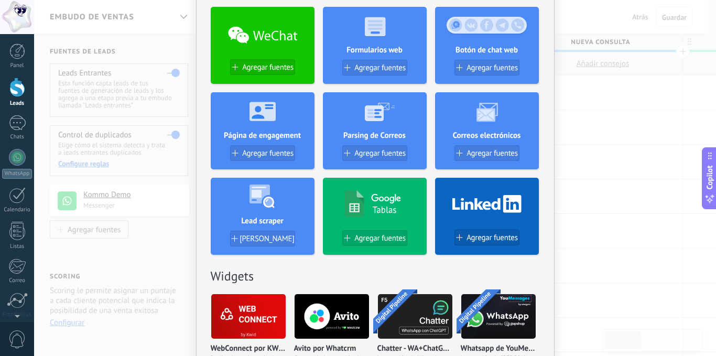
click at [373, 208] on h4 "Tablas" at bounding box center [385, 210] width 24 height 12
click at [364, 241] on span "Agregar fuentes" at bounding box center [379, 238] width 51 height 9
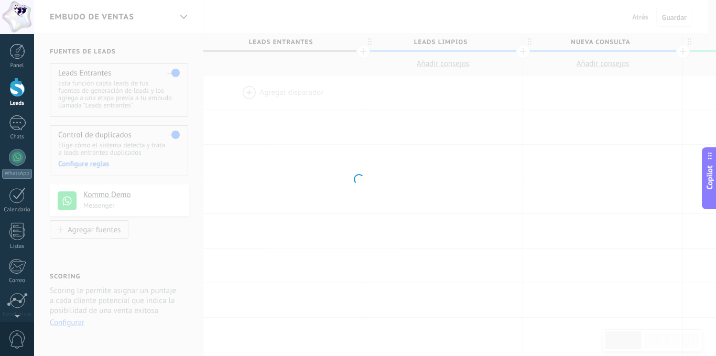
scroll to position [0, 0]
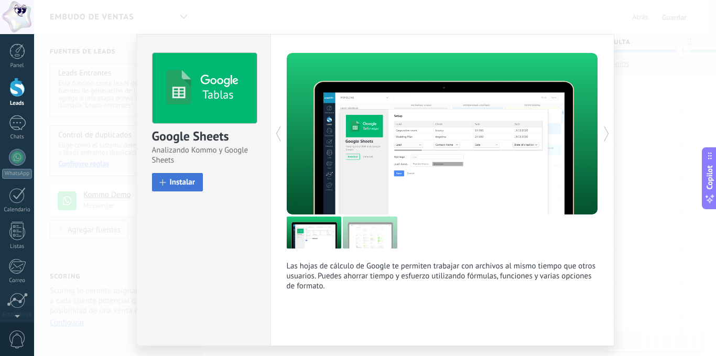
click at [170, 183] on span "Instalar" at bounding box center [183, 182] width 26 height 8
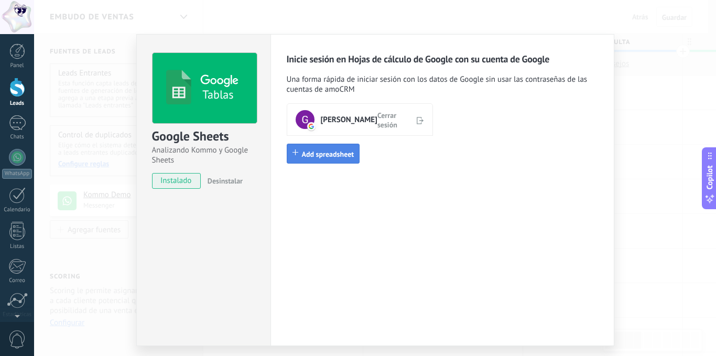
click at [336, 155] on span "Add spreadsheet" at bounding box center [328, 153] width 52 height 9
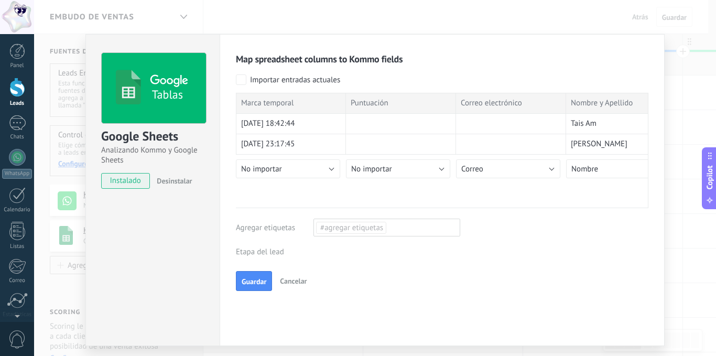
click at [353, 226] on span "#agregar etiquetas" at bounding box center [351, 227] width 62 height 10
click at [348, 244] on span "Datos del Form" at bounding box center [345, 248] width 58 height 14
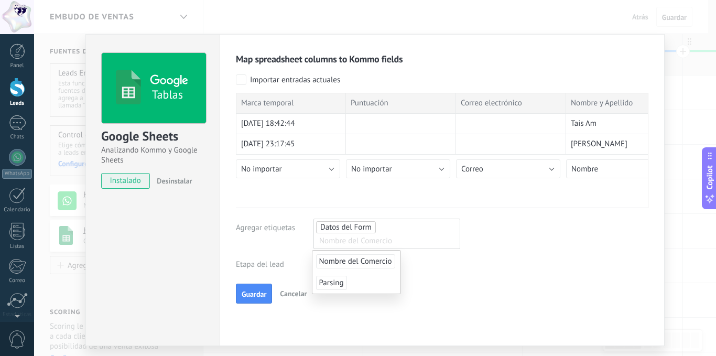
click at [252, 314] on div "Map spreadsheet columns to Kommo fields Importar entradas actuales Marca tempor…" at bounding box center [442, 190] width 445 height 312
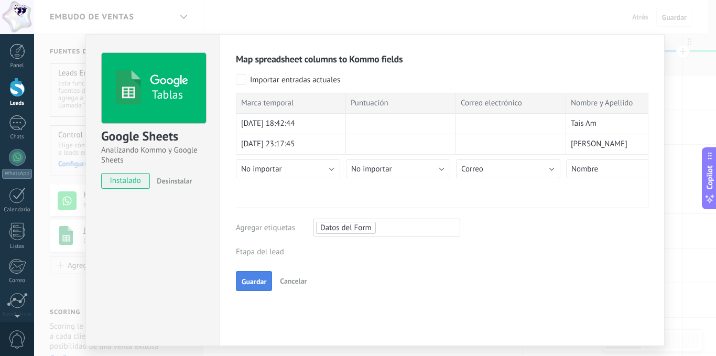
click at [252, 278] on span "Guardar" at bounding box center [254, 281] width 25 height 7
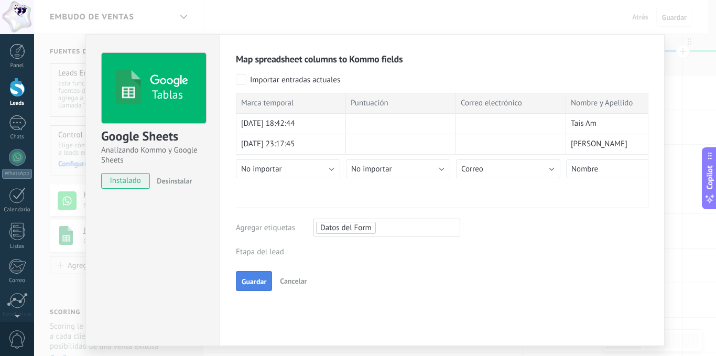
click at [252, 278] on span "Guardar" at bounding box center [254, 281] width 25 height 7
click at [0, 0] on div "Leads Entrantes Leads [GEOGRAPHIC_DATA] Nueva consulta Cualificado Cotización e…" at bounding box center [0, 0] width 0 height 0
click at [0, 0] on label "Leads Limpios" at bounding box center [0, 0] width 0 height 0
click at [248, 307] on span "Guardar" at bounding box center [254, 305] width 25 height 7
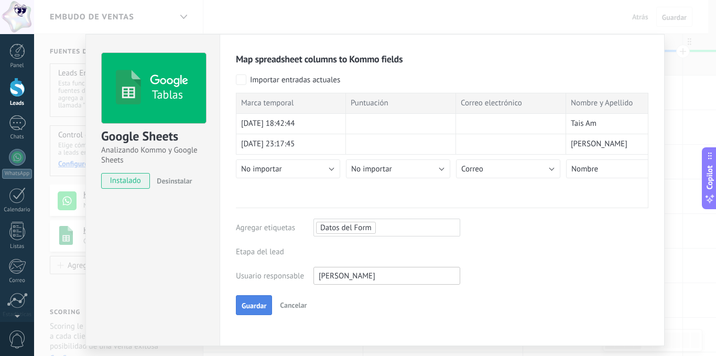
click at [248, 307] on span "Guardar" at bounding box center [254, 305] width 25 height 7
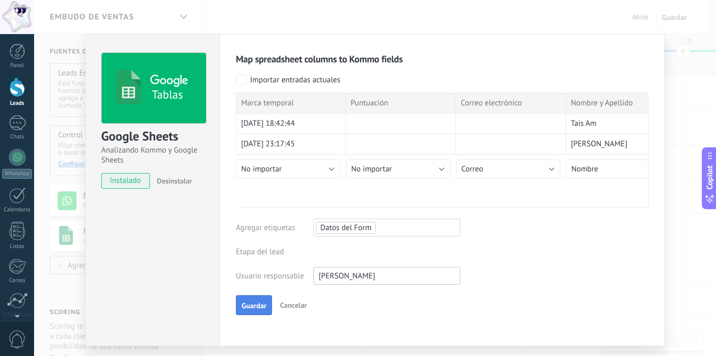
click at [248, 307] on span "Guardar" at bounding box center [254, 305] width 25 height 7
click at [187, 19] on div "Tablas Google Sheets Analizando Kommo y Google Sheets instalado Desinstalar Map…" at bounding box center [375, 178] width 682 height 356
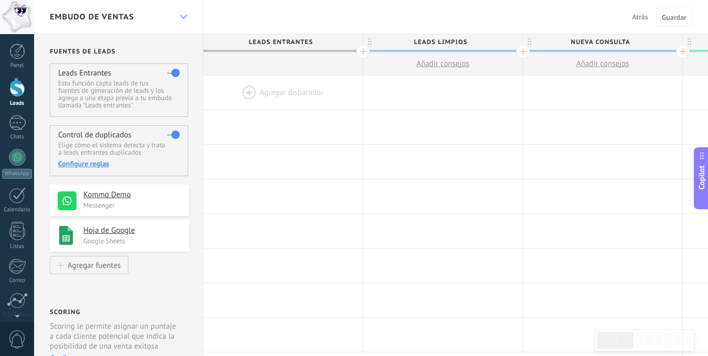
click at [181, 18] on icon at bounding box center [183, 17] width 7 height 4
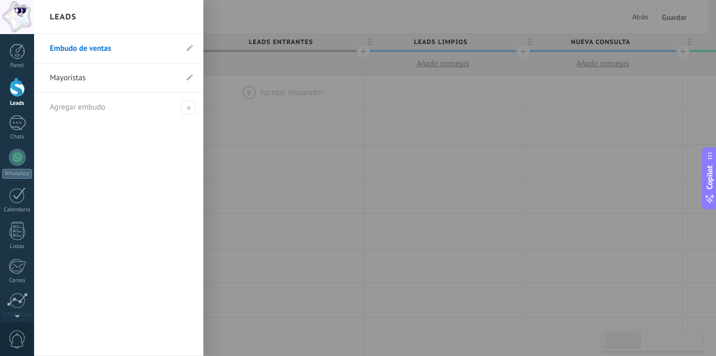
click at [124, 72] on link "Mayoristas" at bounding box center [113, 77] width 127 height 29
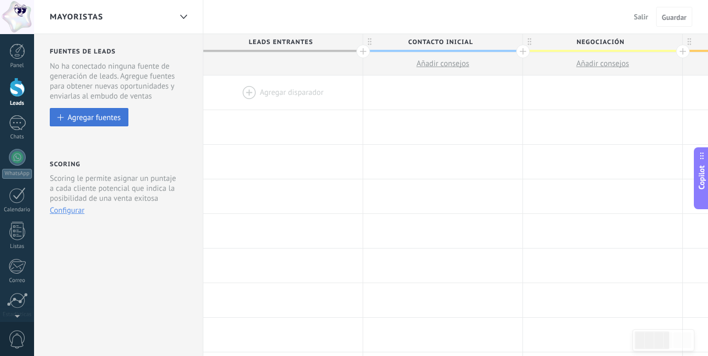
click at [98, 116] on div "Agregar fuentes" at bounding box center [94, 117] width 53 height 9
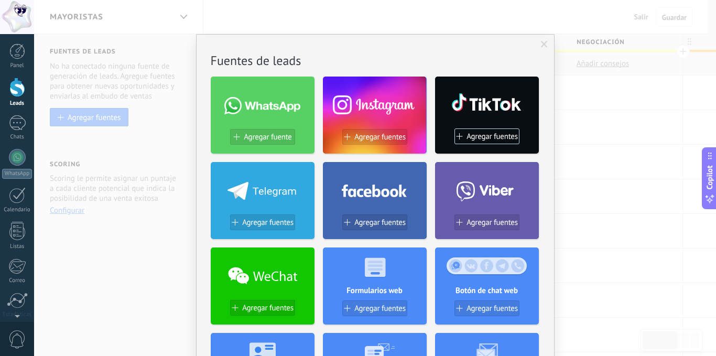
scroll to position [157, 0]
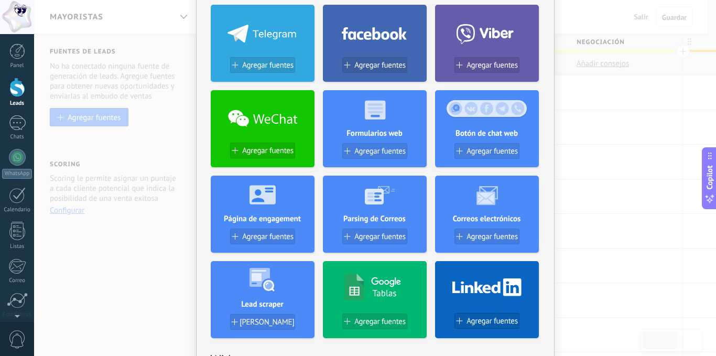
click at [369, 289] on icon at bounding box center [372, 286] width 57 height 27
click at [373, 284] on use at bounding box center [372, 286] width 56 height 27
click at [369, 324] on span "Agregar fuentes" at bounding box center [379, 321] width 51 height 9
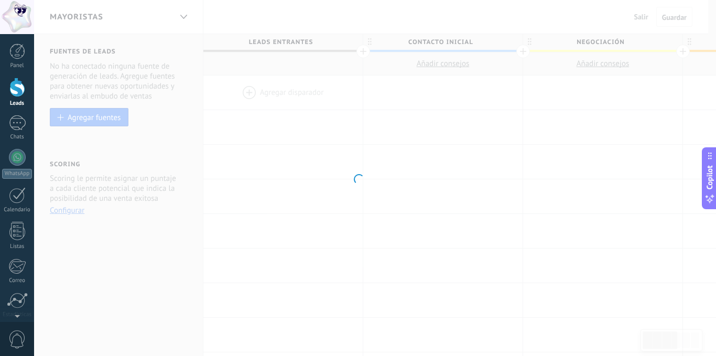
scroll to position [0, 0]
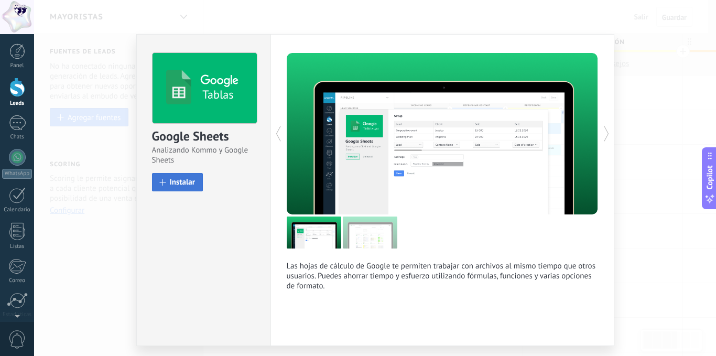
click at [177, 177] on button "Instalar" at bounding box center [177, 182] width 51 height 18
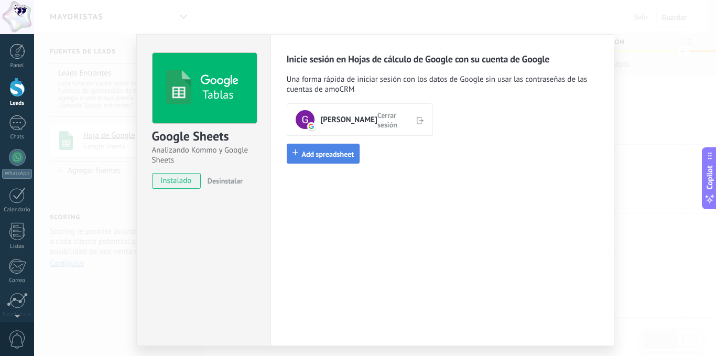
click at [327, 153] on span "Add spreadsheet" at bounding box center [328, 153] width 52 height 9
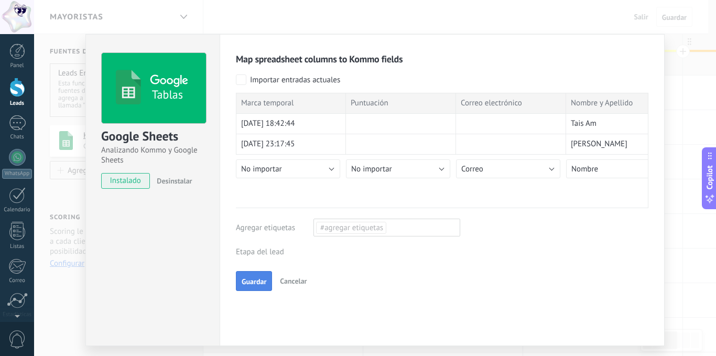
click at [252, 278] on span "Guardar" at bounding box center [254, 281] width 25 height 7
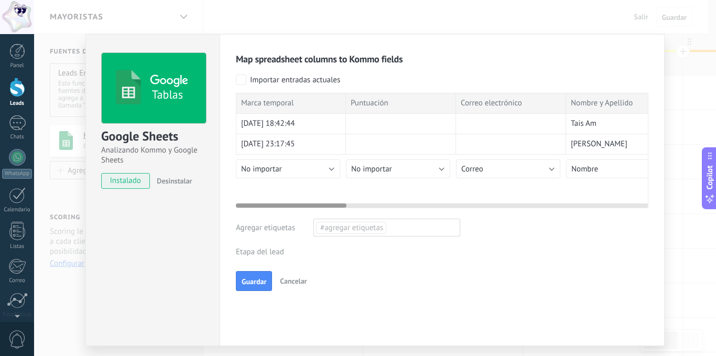
click at [421, 205] on div at bounding box center [442, 203] width 413 height 8
drag, startPoint x: 472, startPoint y: 205, endPoint x: 515, endPoint y: 206, distance: 42.5
click at [515, 206] on div at bounding box center [442, 203] width 413 height 8
drag, startPoint x: 327, startPoint y: 206, endPoint x: 277, endPoint y: 198, distance: 50.4
click at [294, 202] on div at bounding box center [442, 203] width 413 height 8
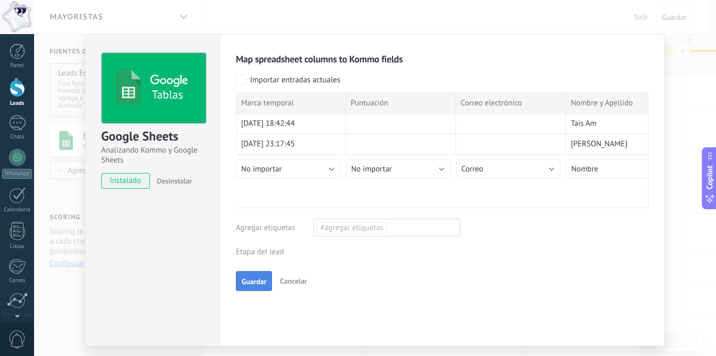
click at [252, 276] on button "Guardar" at bounding box center [254, 281] width 36 height 20
click at [605, 47] on div "Map spreadsheet columns to Kommo fields Importar entradas actuales Marca tempor…" at bounding box center [442, 190] width 445 height 312
click at [651, 41] on div "Map spreadsheet columns to Kommo fields Importar entradas actuales Marca tempor…" at bounding box center [442, 190] width 445 height 312
click at [239, 277] on button "Guardar" at bounding box center [254, 281] width 36 height 20
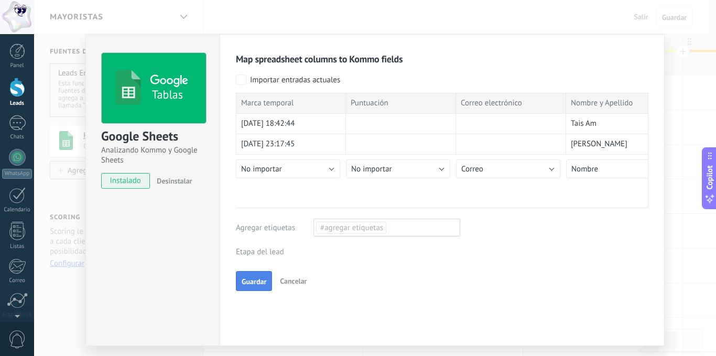
click at [239, 277] on button "Guardar" at bounding box center [254, 281] width 36 height 20
click at [247, 278] on span "Guardar" at bounding box center [254, 281] width 25 height 7
click at [293, 279] on span "Cancelar" at bounding box center [293, 280] width 27 height 9
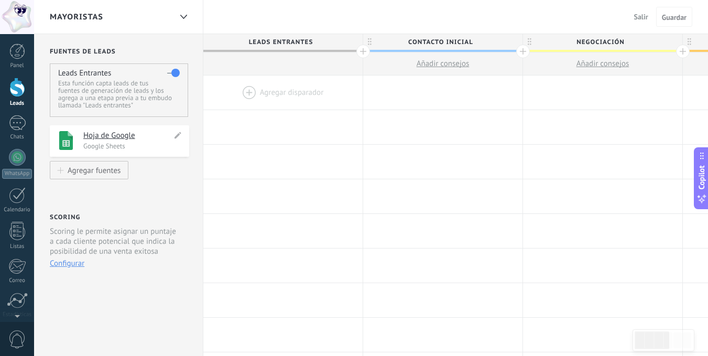
click at [112, 141] on h4 "Hoja de Google" at bounding box center [127, 136] width 89 height 10
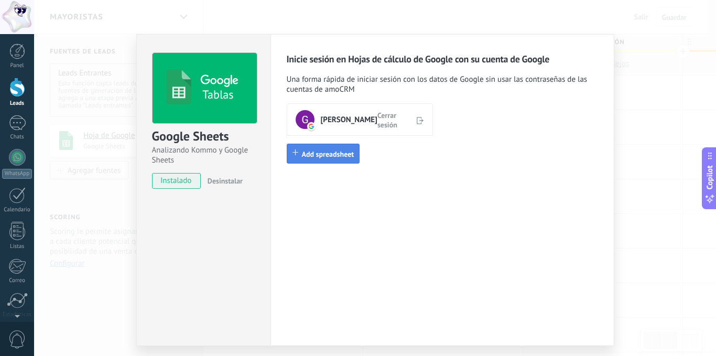
click at [323, 149] on button "Add spreadsheet" at bounding box center [323, 154] width 73 height 20
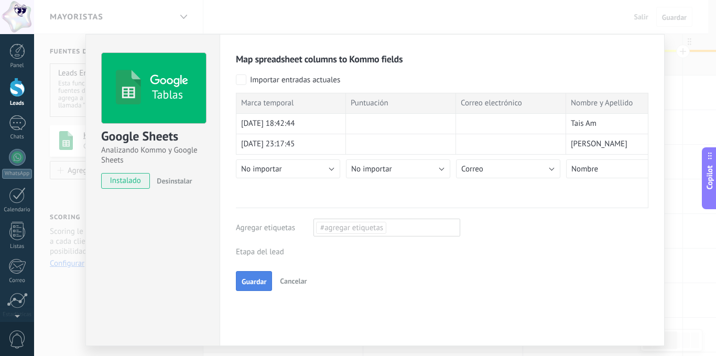
click at [246, 279] on span "Guardar" at bounding box center [254, 281] width 25 height 7
click at [254, 275] on button "Guardar" at bounding box center [254, 281] width 36 height 20
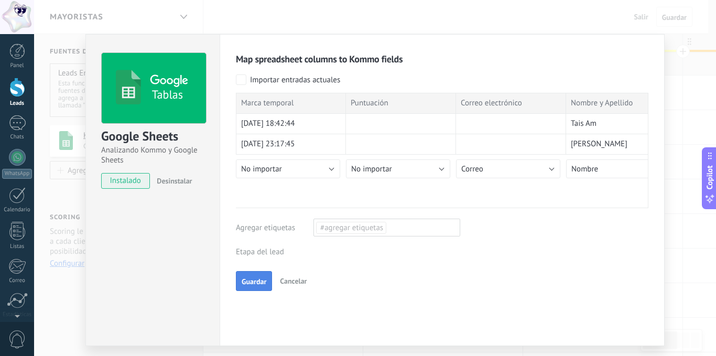
click at [254, 275] on button "Guardar" at bounding box center [254, 281] width 36 height 20
click at [354, 225] on span "#agregar etiquetas" at bounding box center [351, 227] width 62 height 10
click at [333, 244] on span "Datos del Form" at bounding box center [345, 248] width 58 height 14
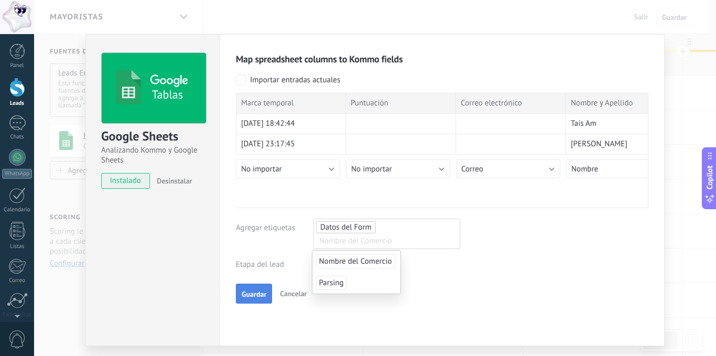
click at [242, 292] on span "Guardar" at bounding box center [254, 293] width 25 height 7
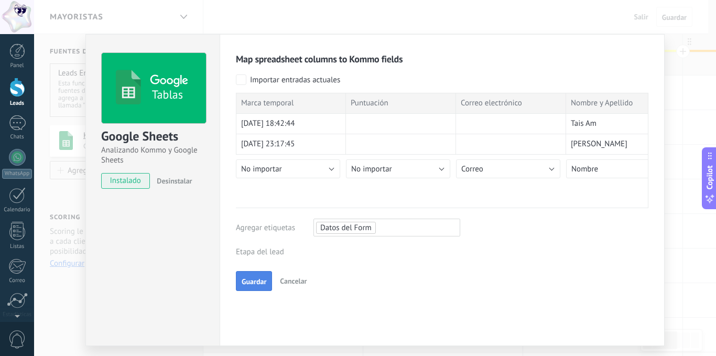
click at [253, 274] on button "Guardar" at bounding box center [254, 281] width 36 height 20
click at [186, 17] on div "Tablas Google Sheets Analizando Kommo y Google Sheets instalado Desinstalar Map…" at bounding box center [375, 178] width 682 height 356
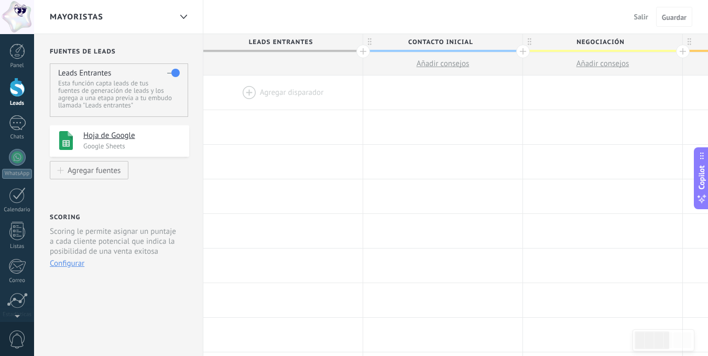
click at [273, 90] on div at bounding box center [282, 92] width 159 height 34
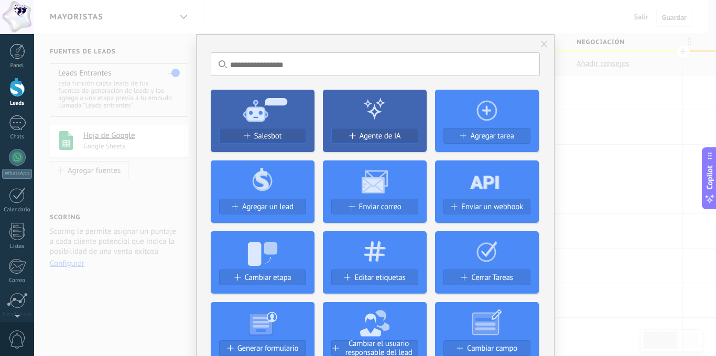
click at [541, 42] on span at bounding box center [544, 44] width 7 height 7
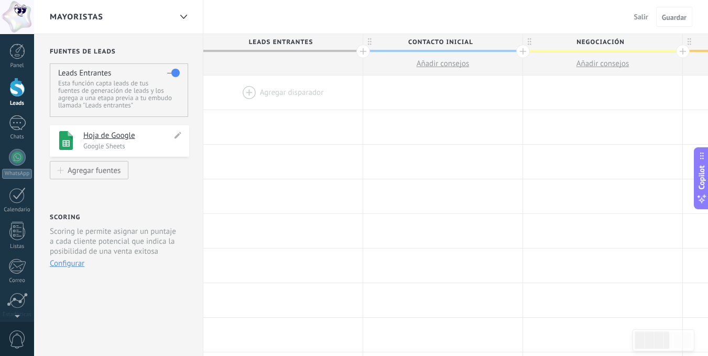
click at [184, 135] on div "**********" at bounding box center [119, 140] width 139 height 31
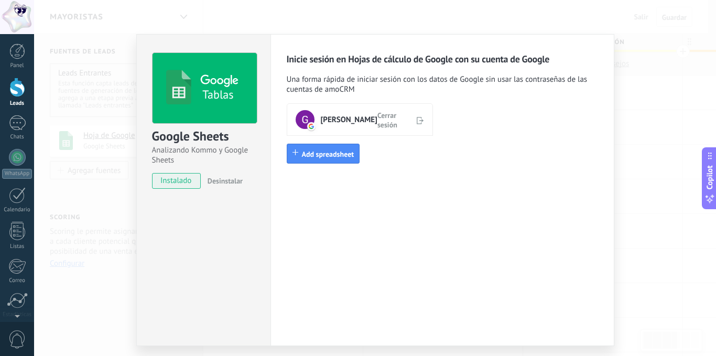
click at [391, 119] on span "Cerrar sesión" at bounding box center [395, 119] width 36 height 19
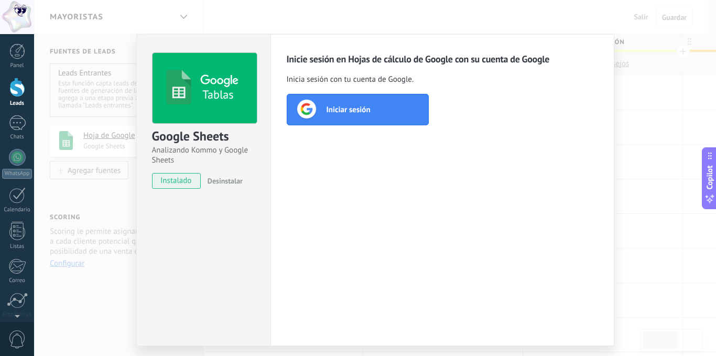
click at [358, 111] on span "Iniciar sesión" at bounding box center [349, 109] width 44 height 10
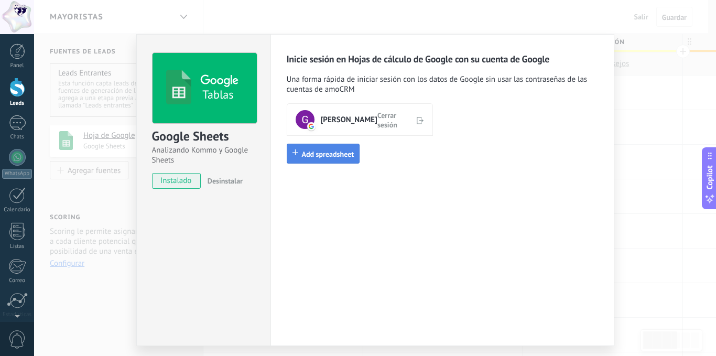
click at [329, 155] on span "Add spreadsheet" at bounding box center [328, 153] width 52 height 9
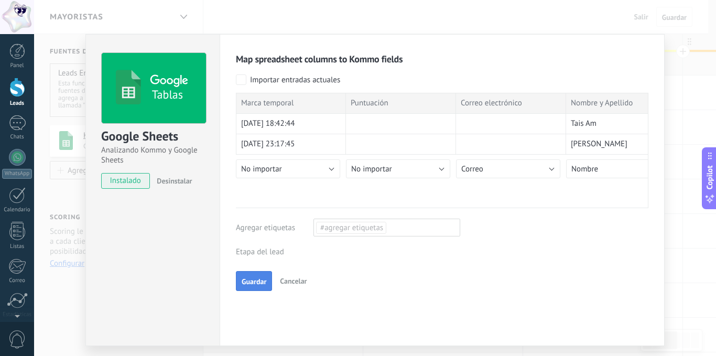
click at [253, 279] on span "Guardar" at bounding box center [254, 281] width 25 height 7
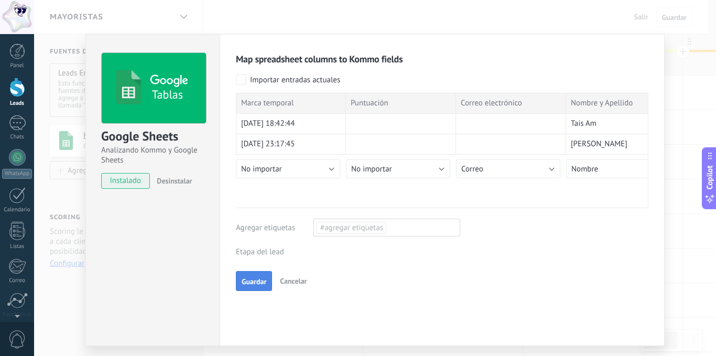
click at [253, 279] on span "Guardar" at bounding box center [254, 281] width 25 height 7
click at [638, 43] on div "Map spreadsheet columns to Kommo fields Importar entradas actuales Marca tempor…" at bounding box center [442, 190] width 445 height 312
click at [298, 283] on span "Cancelar" at bounding box center [293, 280] width 27 height 9
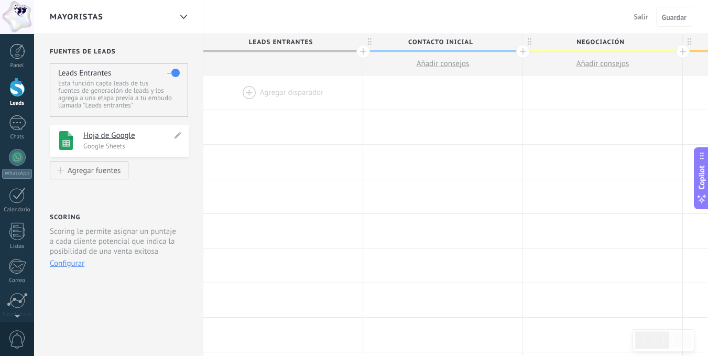
click at [107, 138] on h4 "Hoja de Google" at bounding box center [127, 136] width 89 height 10
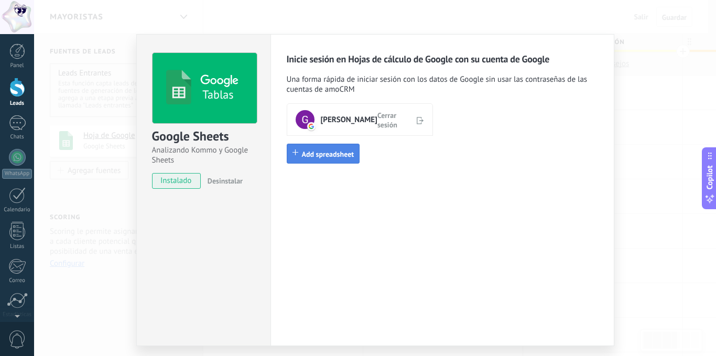
click at [320, 152] on span "Add spreadsheet" at bounding box center [328, 153] width 52 height 9
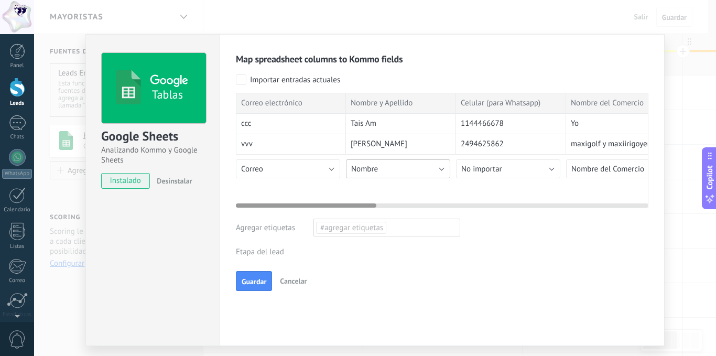
click at [406, 170] on button "Nombre" at bounding box center [398, 168] width 104 height 19
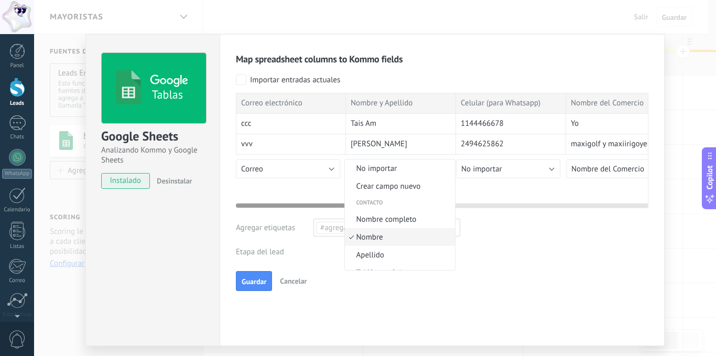
scroll to position [24, 0]
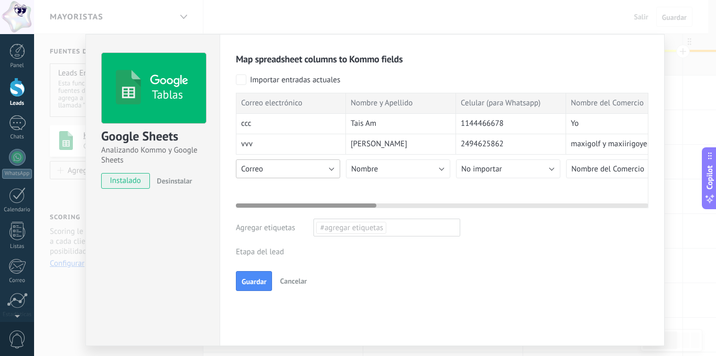
click at [313, 166] on button "Correo" at bounding box center [288, 168] width 104 height 19
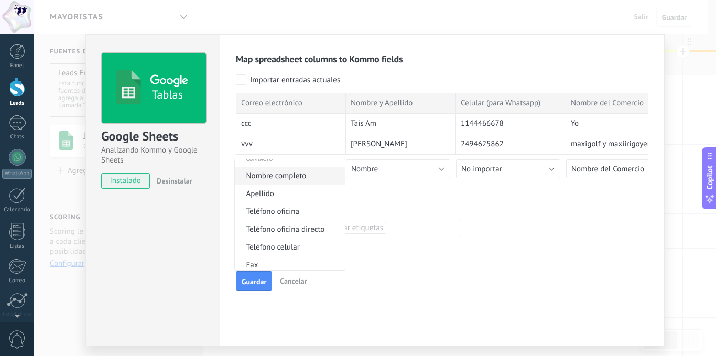
scroll to position [0, 0]
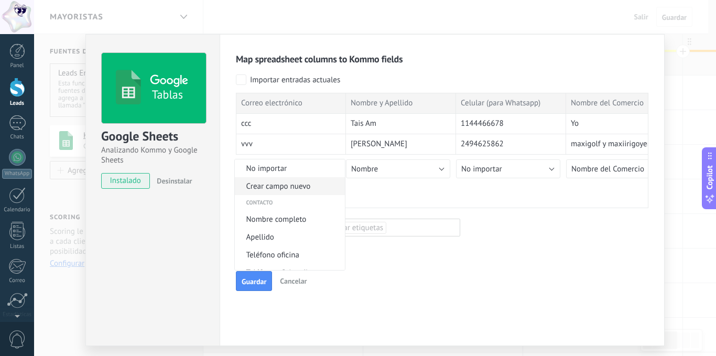
click at [296, 184] on span "Crear campo nuevo" at bounding box center [288, 186] width 107 height 10
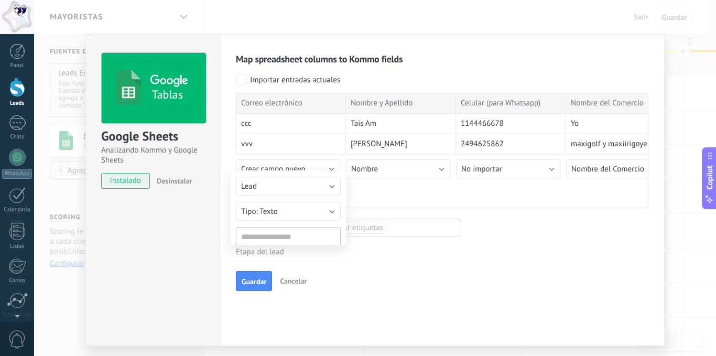
type input "**********"
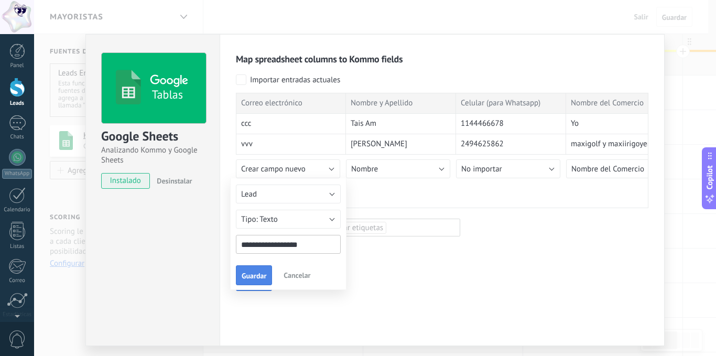
click at [254, 277] on span "Guardar" at bounding box center [254, 275] width 25 height 7
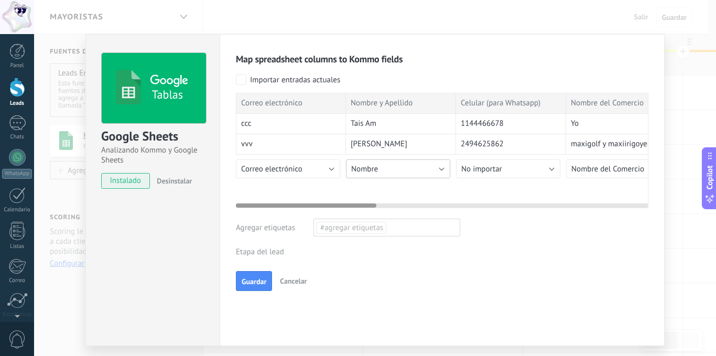
click at [401, 169] on button "Nombre" at bounding box center [398, 168] width 104 height 19
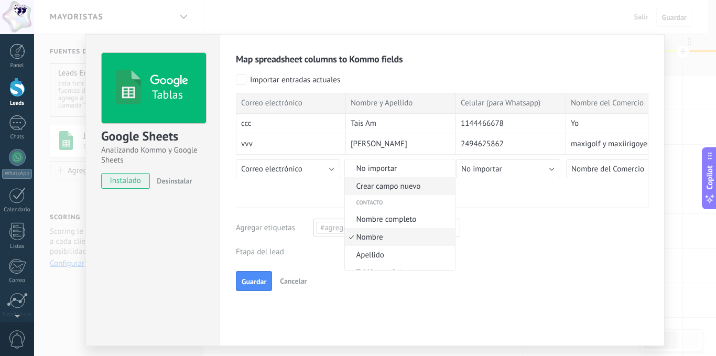
click at [401, 184] on span "Crear campo nuevo" at bounding box center [398, 186] width 107 height 10
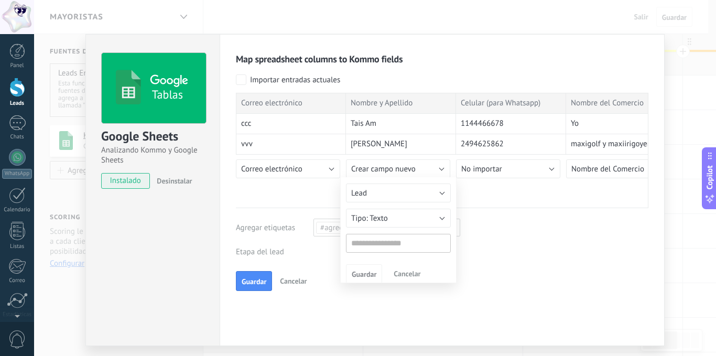
type input "**********"
click at [359, 274] on span "Guardar" at bounding box center [364, 275] width 25 height 7
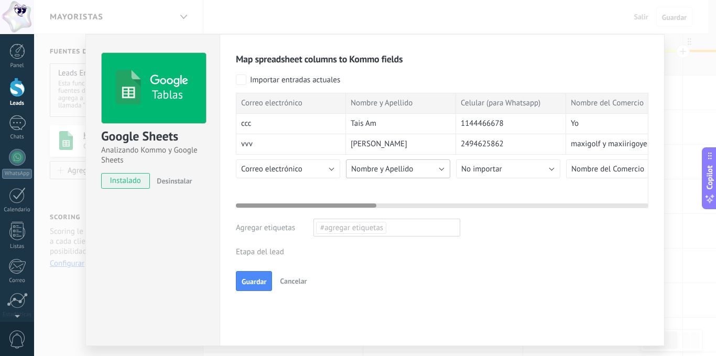
click at [422, 164] on button "Nombre y Apellido" at bounding box center [398, 168] width 104 height 19
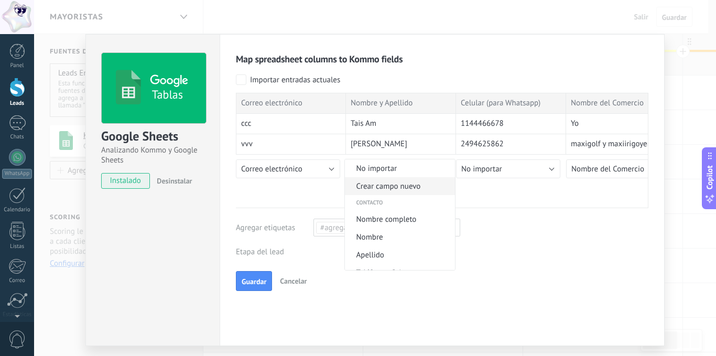
click at [411, 186] on span "Crear campo nuevo" at bounding box center [398, 186] width 107 height 10
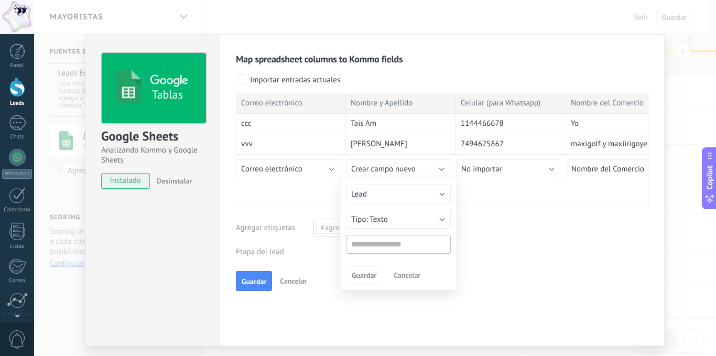
type input "**********"
click at [443, 192] on button "Lead" at bounding box center [398, 194] width 105 height 19
click at [496, 205] on div at bounding box center [442, 150] width 413 height 115
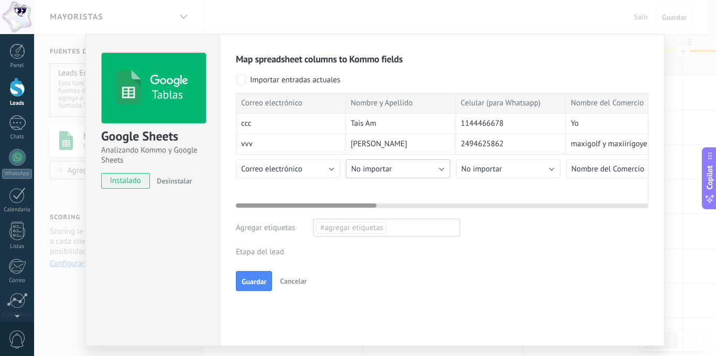
click at [436, 168] on button "No importar" at bounding box center [398, 168] width 104 height 19
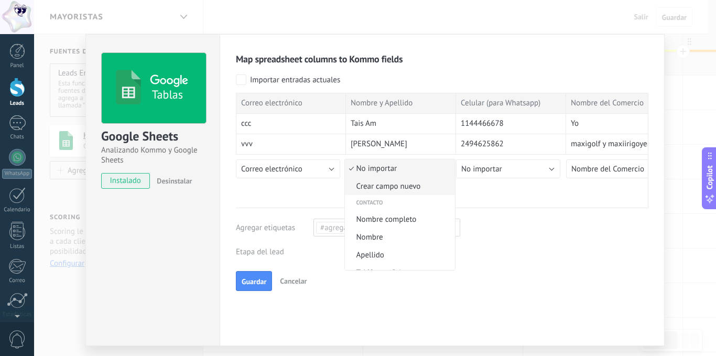
click at [404, 185] on span "Crear campo nuevo" at bounding box center [398, 186] width 107 height 10
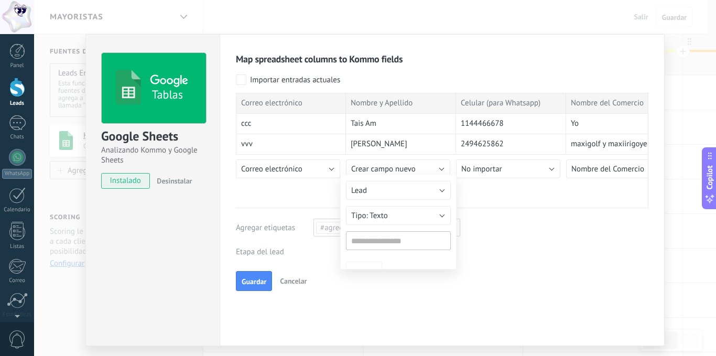
type input "**********"
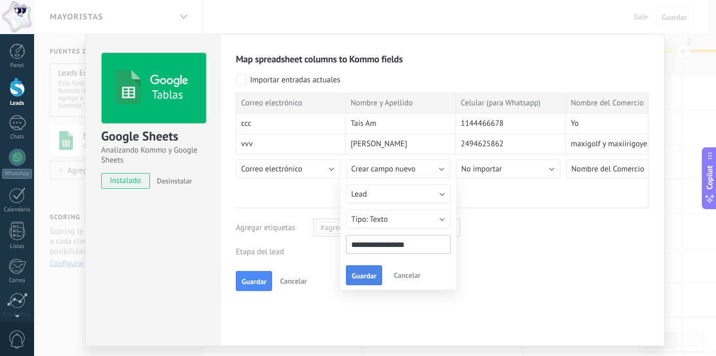
click at [361, 272] on span "Guardar" at bounding box center [364, 275] width 25 height 7
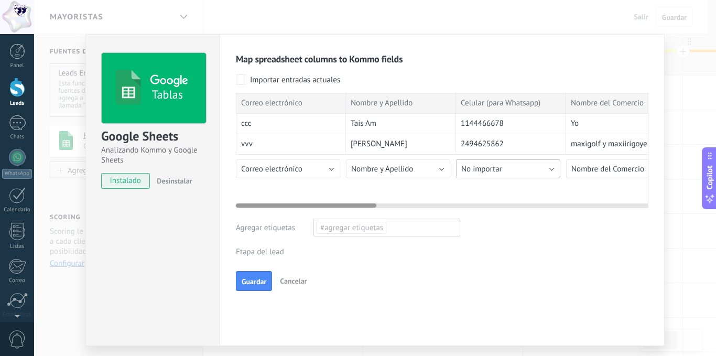
click at [542, 165] on button "No importar" at bounding box center [508, 168] width 104 height 19
click at [533, 164] on button "No importar" at bounding box center [508, 168] width 104 height 19
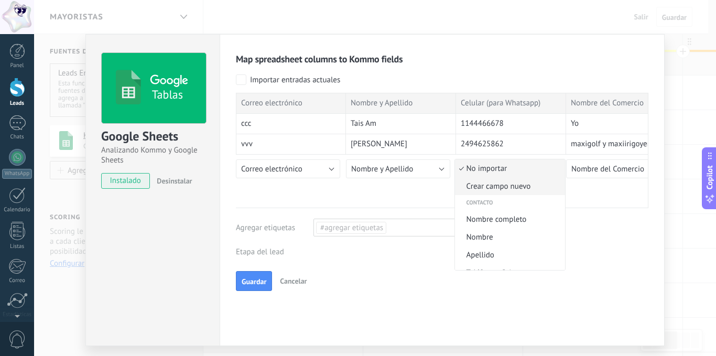
click at [506, 185] on span "Crear campo nuevo" at bounding box center [508, 186] width 107 height 10
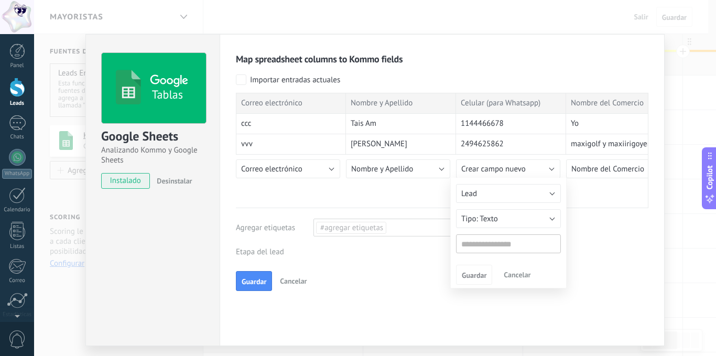
type input "**********"
click at [472, 269] on button "Guardar" at bounding box center [474, 275] width 36 height 20
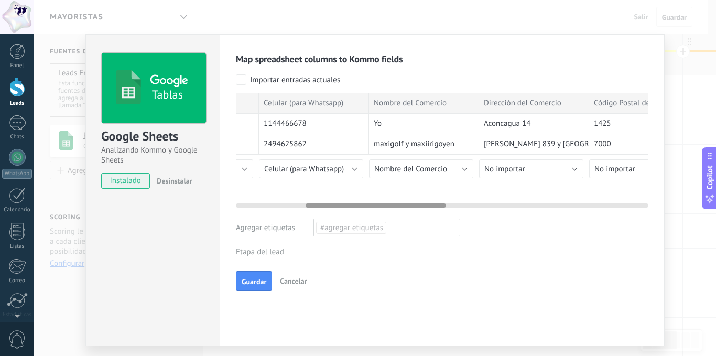
scroll to position [0, 223]
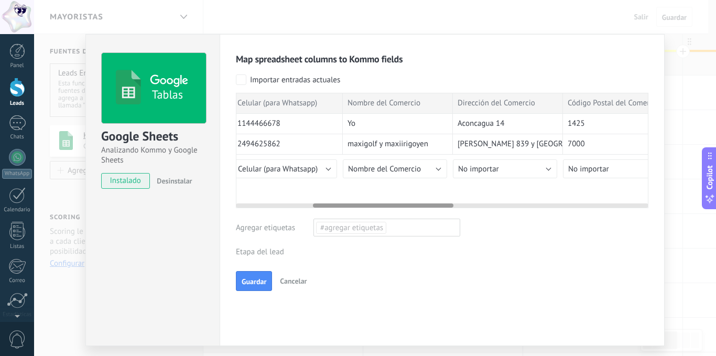
drag, startPoint x: 359, startPoint y: 204, endPoint x: 436, endPoint y: 209, distance: 77.2
click at [436, 209] on div "Map spreadsheet columns to Kommo fields Importar entradas actuales Correo elect…" at bounding box center [442, 172] width 413 height 238
click at [431, 167] on button "Nombre del Comercio" at bounding box center [395, 168] width 104 height 19
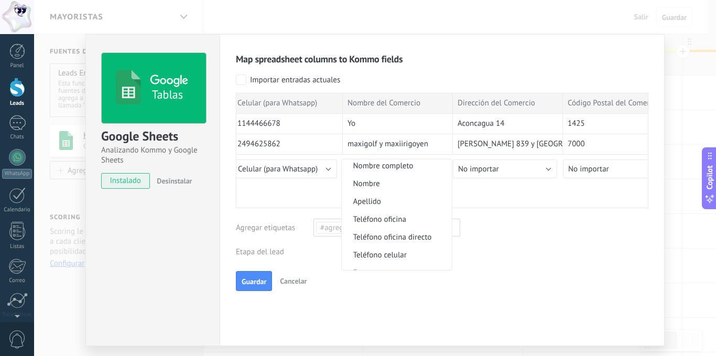
scroll to position [0, 0]
click at [389, 185] on span "Crear campo nuevo" at bounding box center [395, 186] width 107 height 10
type input "**********"
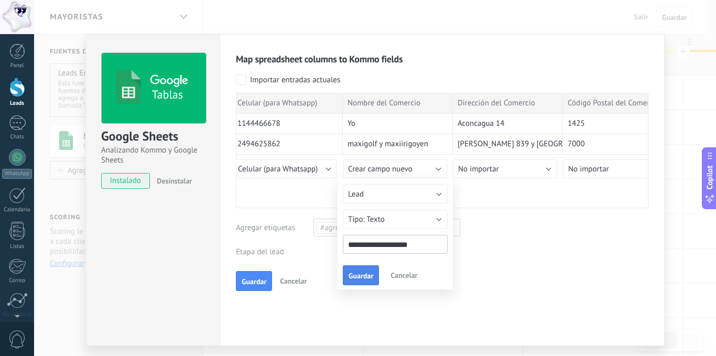
click at [351, 276] on span "Guardar" at bounding box center [361, 275] width 25 height 7
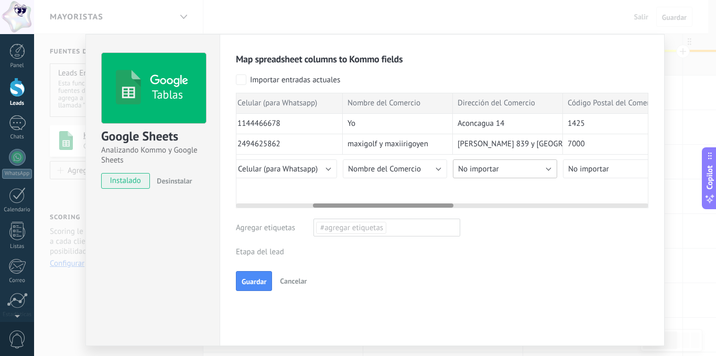
click at [548, 169] on button "No importar" at bounding box center [505, 168] width 104 height 19
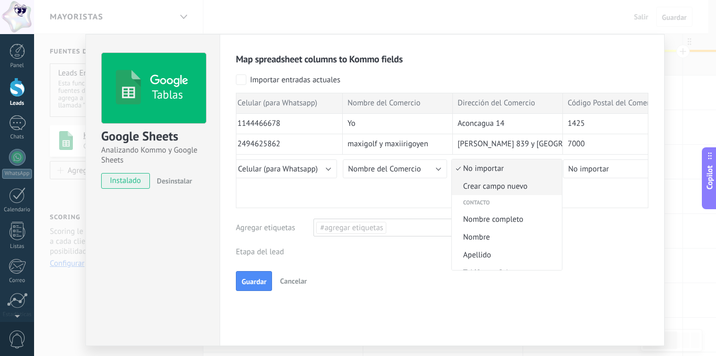
click at [528, 188] on span "Crear campo nuevo" at bounding box center [505, 186] width 107 height 10
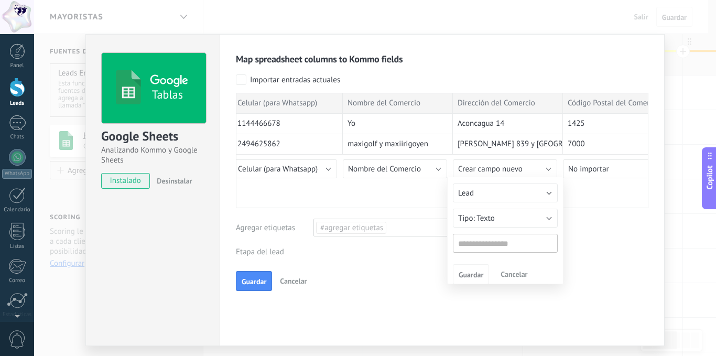
type input "**********"
click at [471, 265] on button "Guardar" at bounding box center [471, 275] width 36 height 20
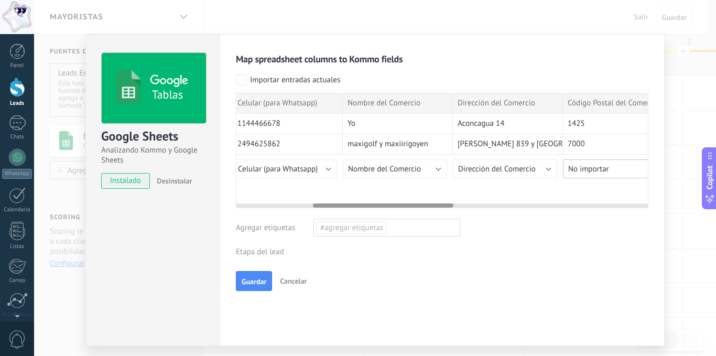
click at [620, 165] on button "No importar" at bounding box center [615, 168] width 104 height 19
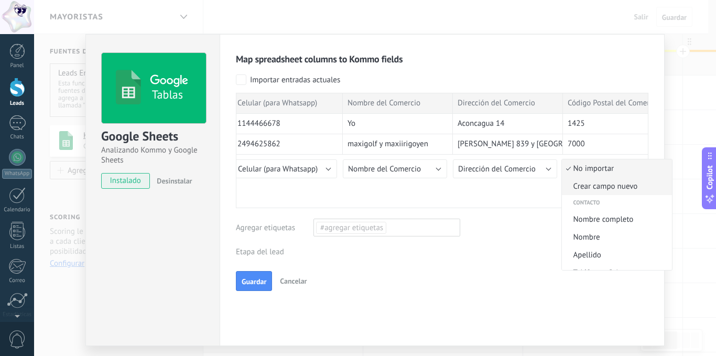
click at [598, 184] on span "Crear campo nuevo" at bounding box center [615, 186] width 107 height 10
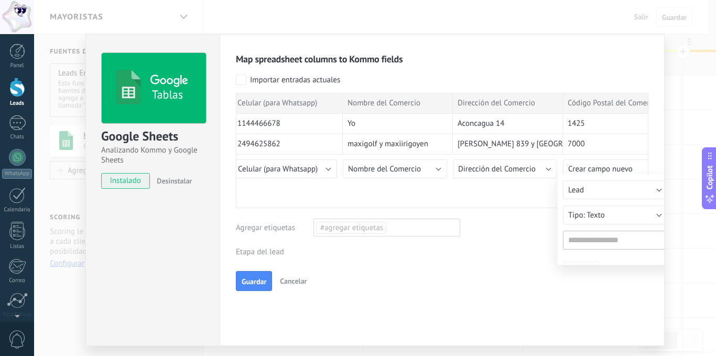
type input "**********"
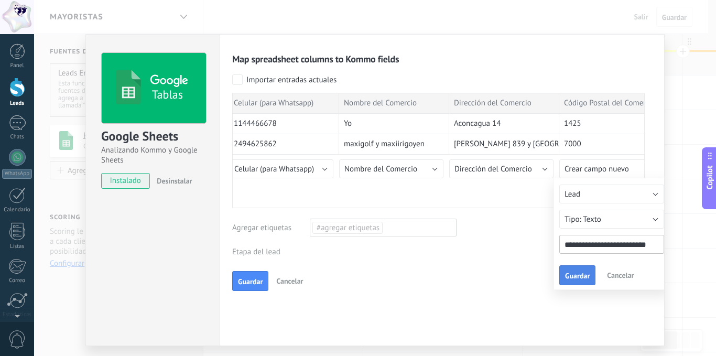
click at [574, 266] on button "Guardar" at bounding box center [577, 275] width 36 height 20
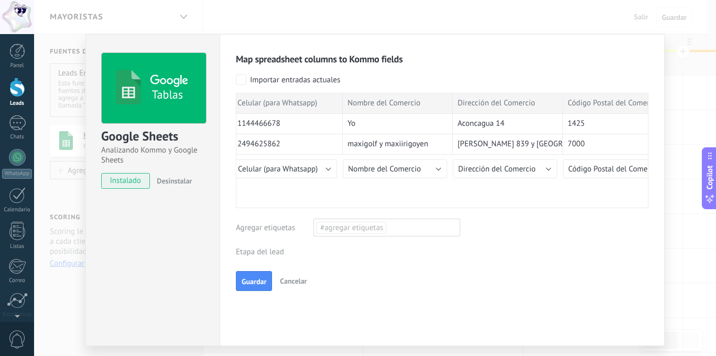
scroll to position [0, 0]
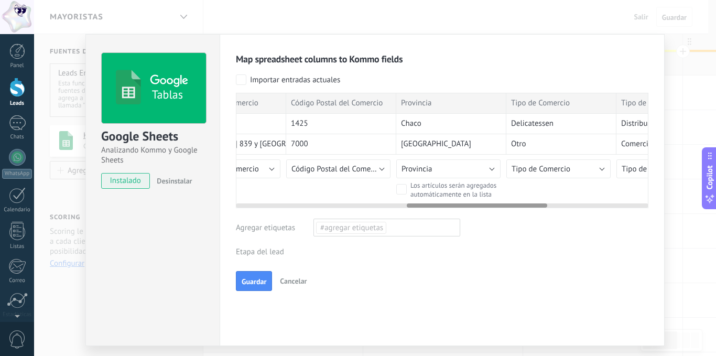
drag, startPoint x: 442, startPoint y: 203, endPoint x: 531, endPoint y: 208, distance: 89.3
click at [536, 209] on div "Map spreadsheet columns to Kommo fields Importar entradas actuales Correo elect…" at bounding box center [442, 172] width 413 height 238
click at [489, 167] on button "Provincia" at bounding box center [447, 168] width 104 height 19
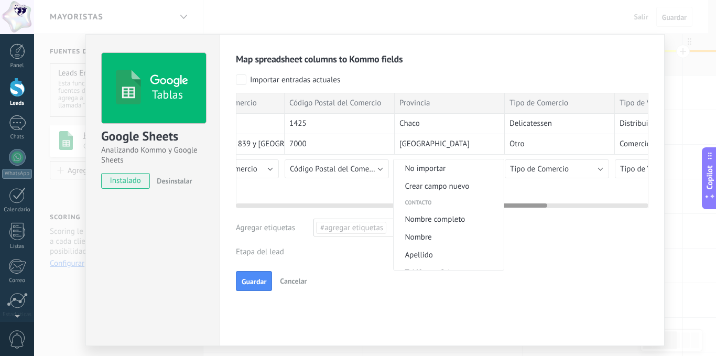
scroll to position [538, 0]
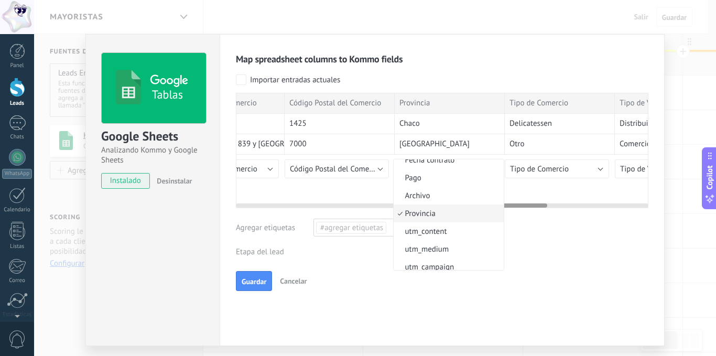
click at [489, 167] on li "Fecha contrato" at bounding box center [449, 160] width 110 height 18
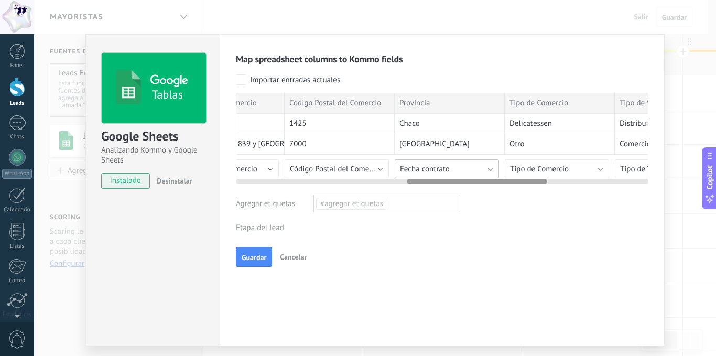
click at [484, 169] on button "Fecha contrato" at bounding box center [447, 168] width 104 height 19
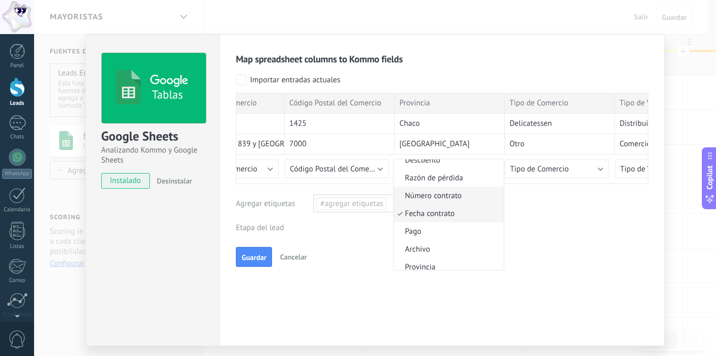
scroll to position [537, 0]
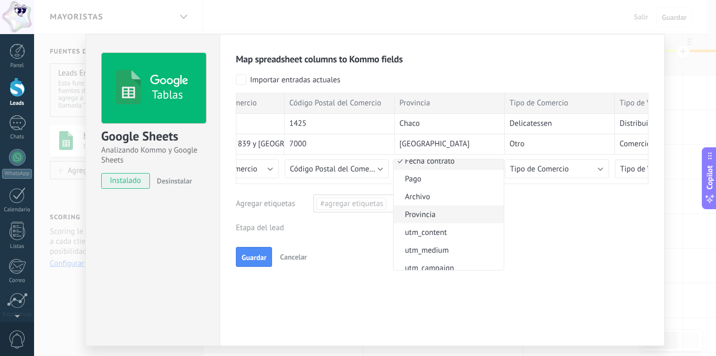
click at [446, 212] on span "Provincia" at bounding box center [447, 215] width 107 height 10
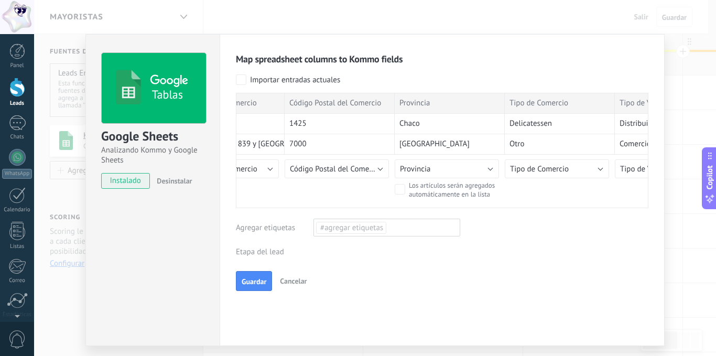
click at [533, 241] on div "Map spreadsheet columns to Kommo fields Importar entradas actuales Correo elect…" at bounding box center [442, 172] width 413 height 238
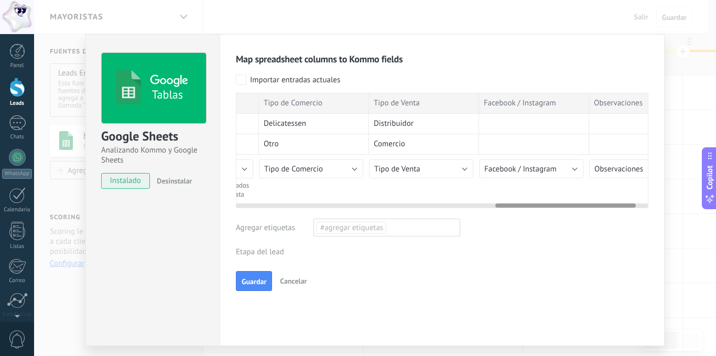
scroll to position [0, 799]
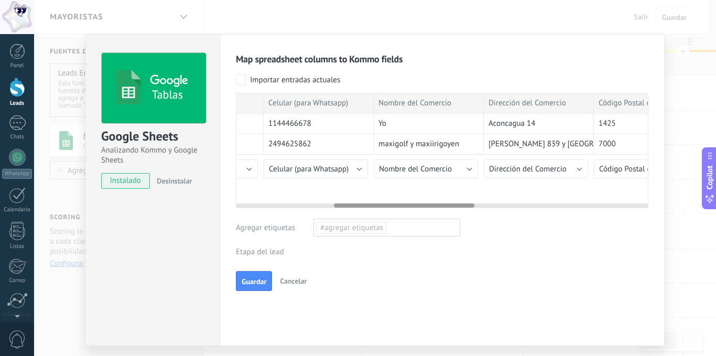
drag, startPoint x: 529, startPoint y: 205, endPoint x: 419, endPoint y: 223, distance: 111.6
click at [421, 223] on div "Map spreadsheet columns to Kommo fields Importar entradas actuales Correo elect…" at bounding box center [442, 172] width 413 height 238
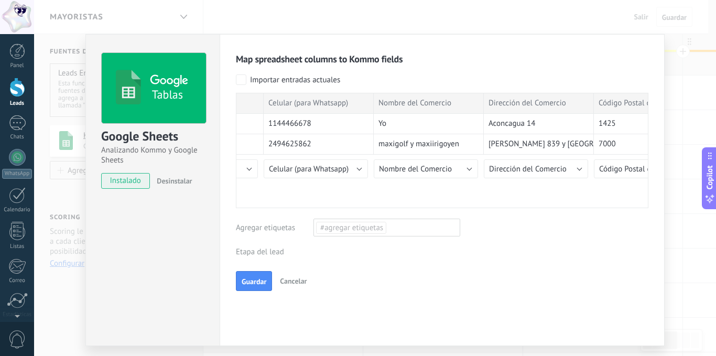
scroll to position [0, 188]
click at [370, 224] on span "#agregar etiquetas" at bounding box center [351, 227] width 62 height 10
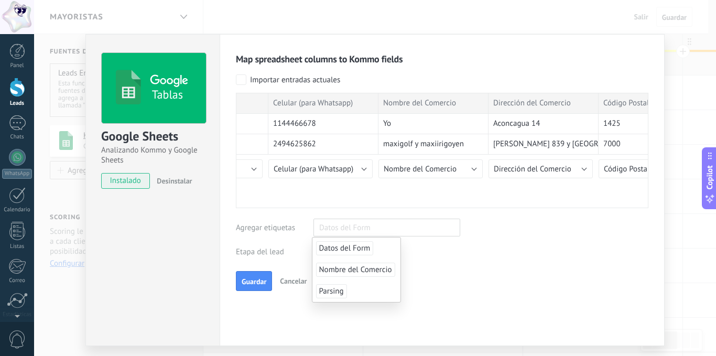
click at [350, 246] on span "Datos del Form" at bounding box center [345, 248] width 58 height 14
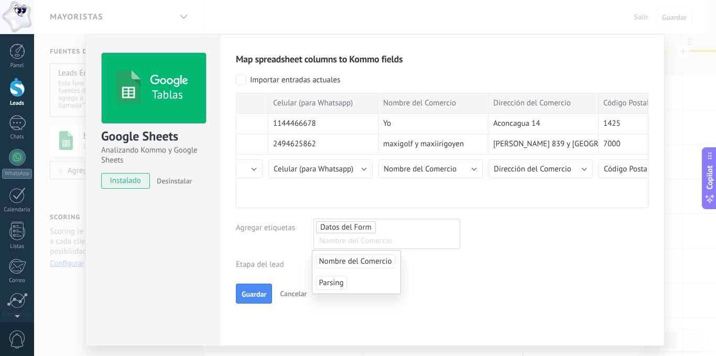
click at [515, 264] on div "Map spreadsheet columns to Kommo fields Importar entradas actuales Correo elect…" at bounding box center [442, 178] width 413 height 251
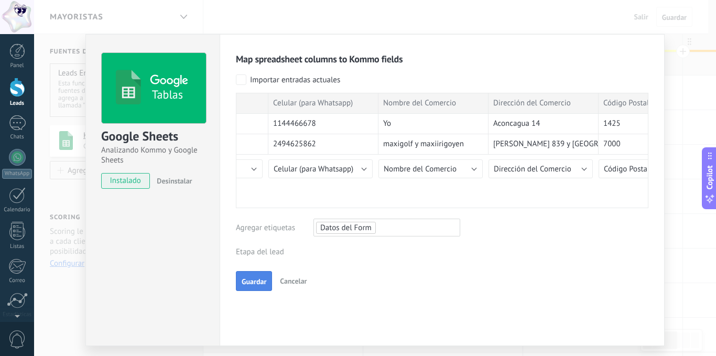
click at [246, 280] on span "Guardar" at bounding box center [254, 281] width 25 height 7
click at [0, 0] on div "Leads Entrantes Leads [GEOGRAPHIC_DATA] Nueva consulta Cualificado Cotización e…" at bounding box center [0, 0] width 0 height 0
click at [0, 0] on label "Leads Limpios" at bounding box center [0, 0] width 0 height 0
click at [249, 302] on span "Guardar" at bounding box center [254, 305] width 25 height 7
click at [245, 304] on span "Guardar" at bounding box center [254, 305] width 25 height 7
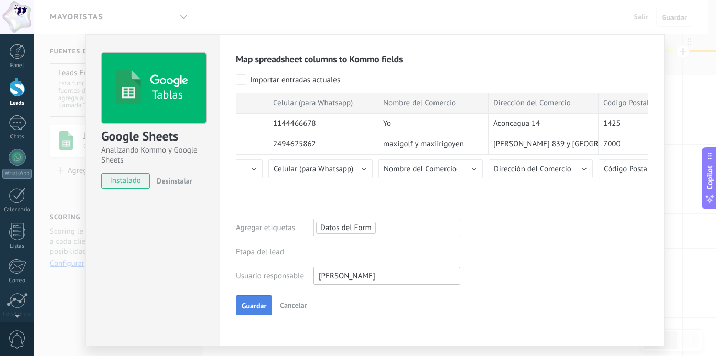
click at [245, 304] on span "Guardar" at bounding box center [254, 305] width 25 height 7
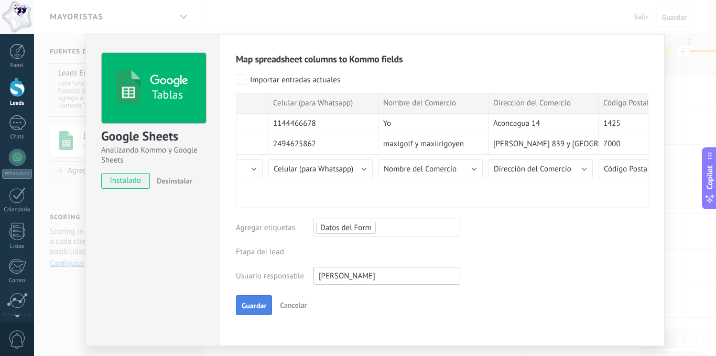
click at [245, 304] on span "Guardar" at bounding box center [254, 305] width 25 height 7
click at [296, 300] on span "Cancelar" at bounding box center [293, 304] width 27 height 9
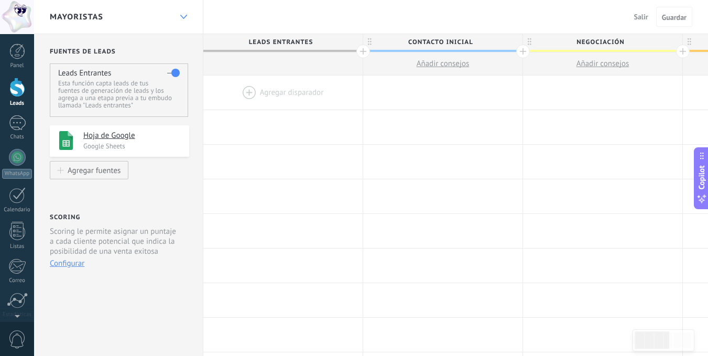
click at [183, 16] on icon at bounding box center [183, 17] width 7 height 4
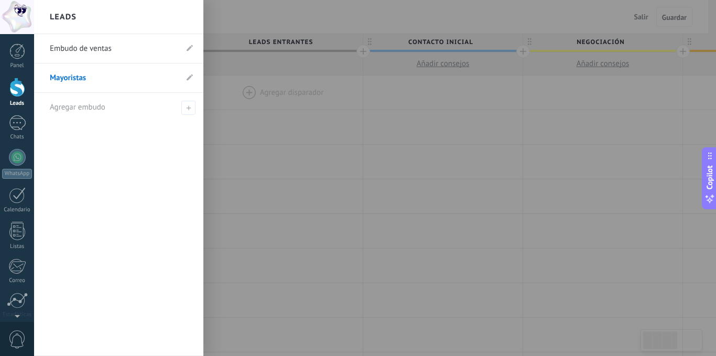
click at [146, 49] on link "Embudo de ventas" at bounding box center [113, 48] width 127 height 29
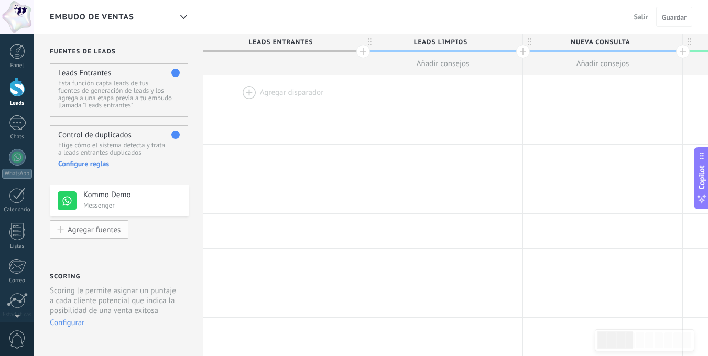
click at [87, 227] on div "Agregar fuentes" at bounding box center [94, 229] width 53 height 9
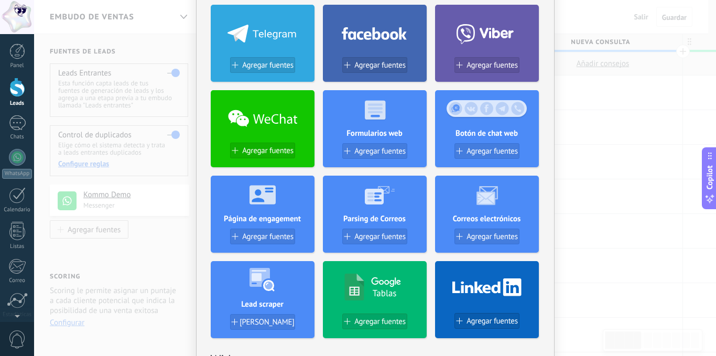
scroll to position [210, 0]
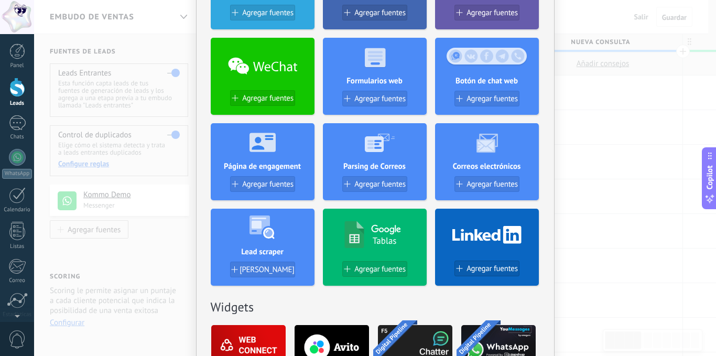
click at [353, 231] on use at bounding box center [372, 234] width 56 height 27
click at [369, 271] on span "Agregar fuentes" at bounding box center [379, 269] width 51 height 9
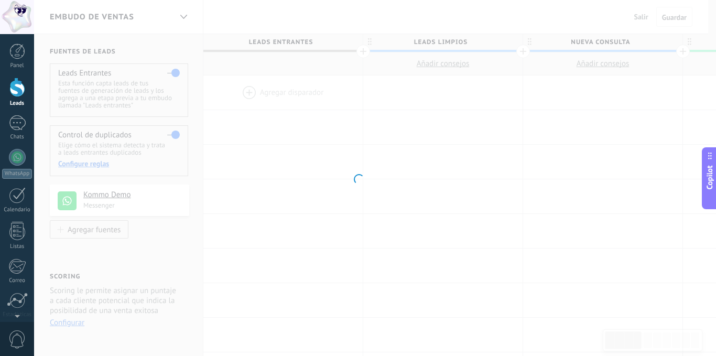
scroll to position [0, 0]
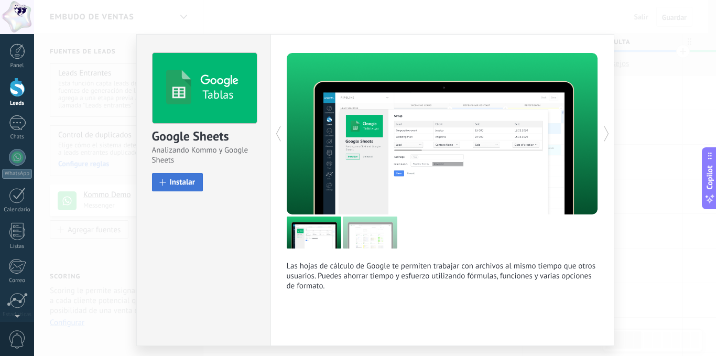
click at [171, 182] on span "Instalar" at bounding box center [183, 182] width 26 height 8
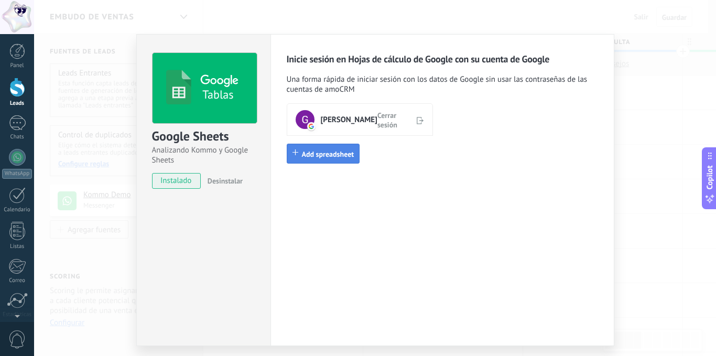
click at [329, 154] on span "Add spreadsheet" at bounding box center [328, 153] width 52 height 9
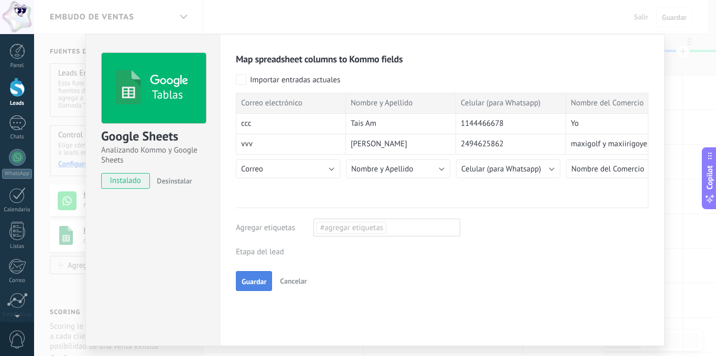
click at [253, 282] on span "Guardar" at bounding box center [254, 281] width 25 height 7
